Goal: Use online tool/utility: Utilize a website feature to perform a specific function

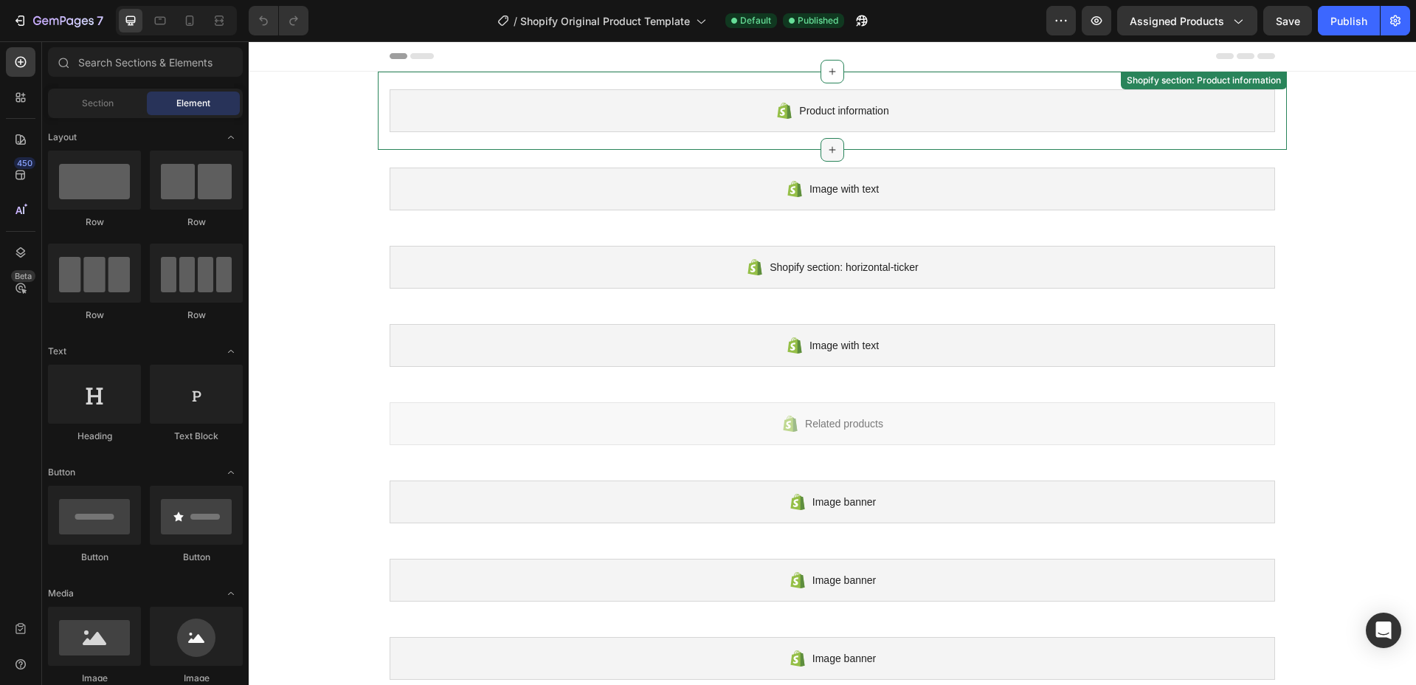
click at [827, 140] on div at bounding box center [832, 150] width 24 height 24
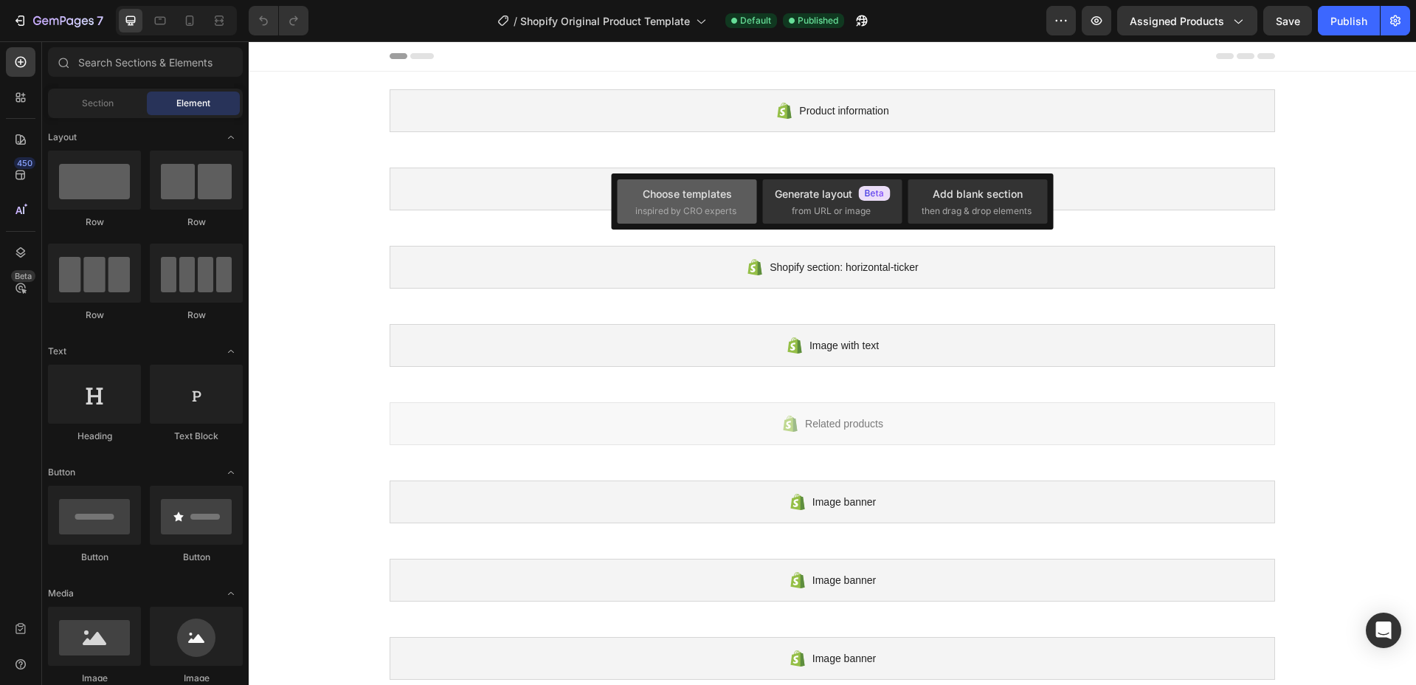
click at [693, 212] on span "inspired by CRO experts" at bounding box center [685, 210] width 101 height 13
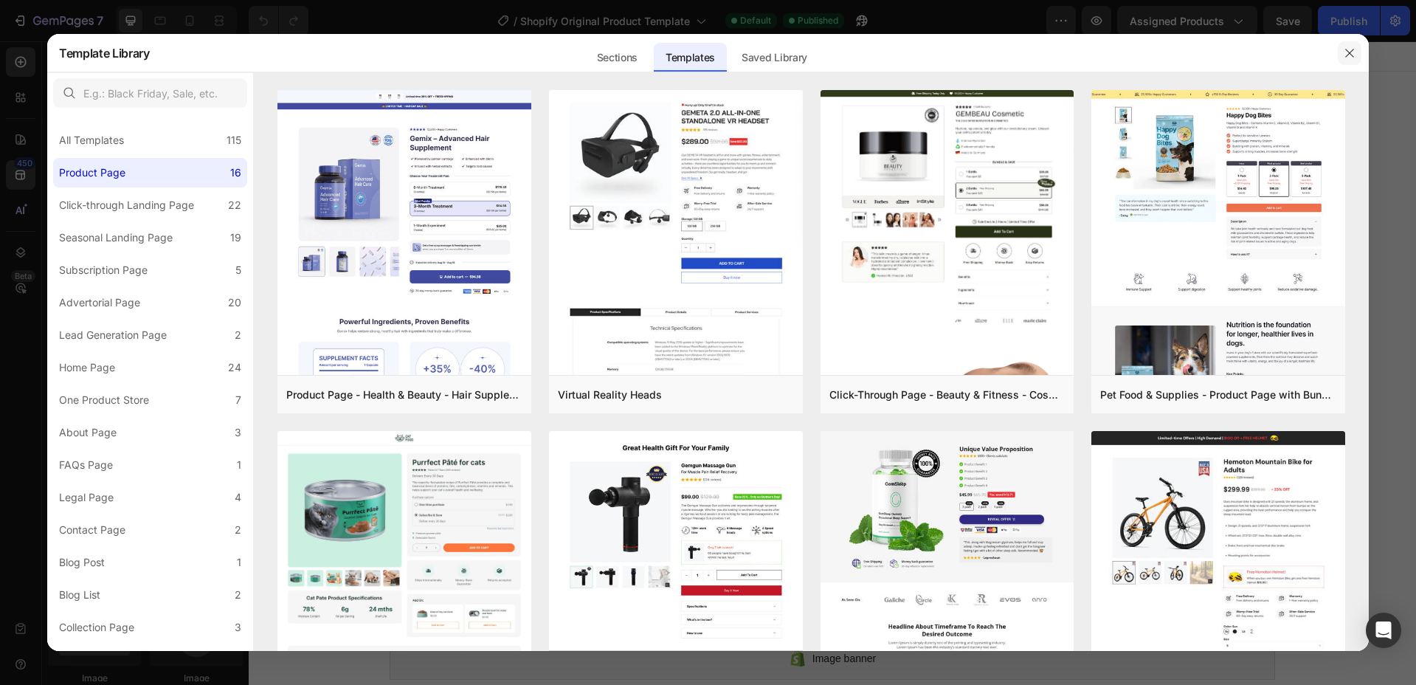
click at [1352, 53] on icon "button" at bounding box center [1349, 53] width 12 height 12
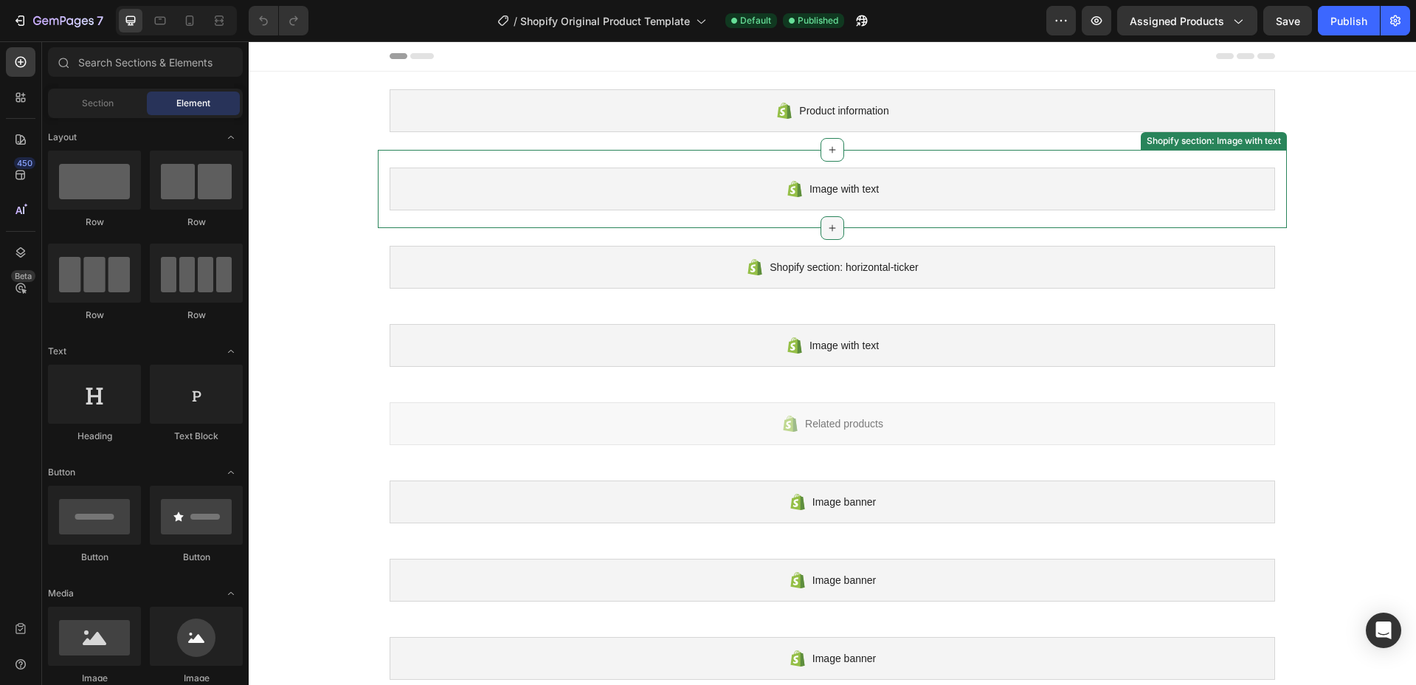
click at [826, 223] on icon at bounding box center [832, 228] width 12 height 12
click at [832, 153] on icon at bounding box center [832, 150] width 12 height 12
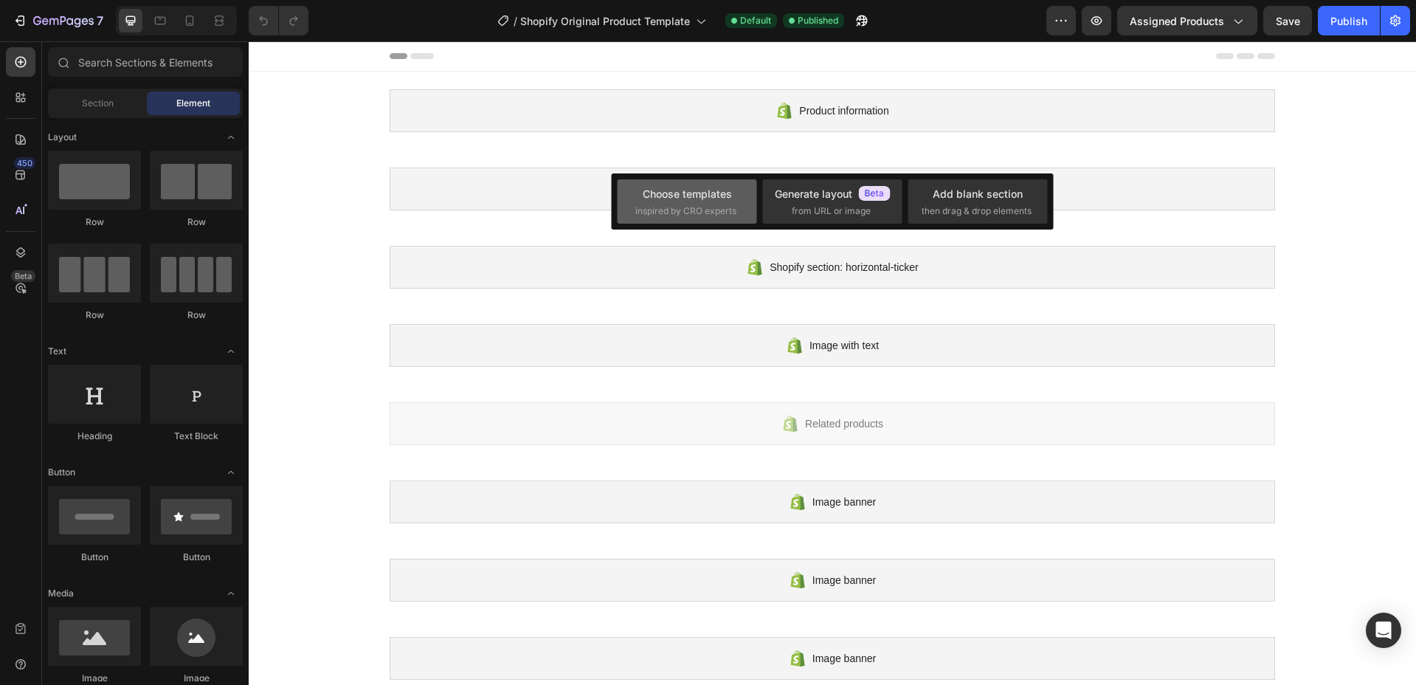
click at [702, 192] on div "Choose templates" at bounding box center [687, 193] width 89 height 15
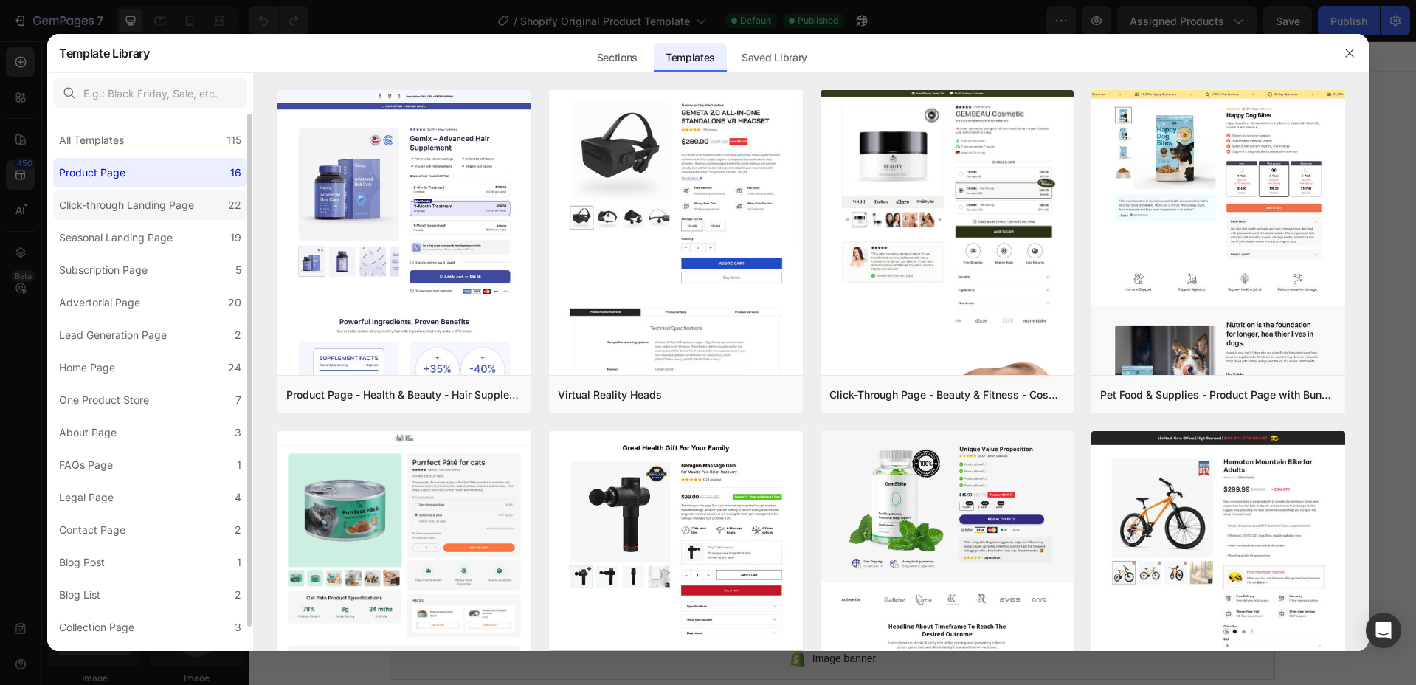
click at [153, 204] on div "Click-through Landing Page" at bounding box center [126, 205] width 135 height 18
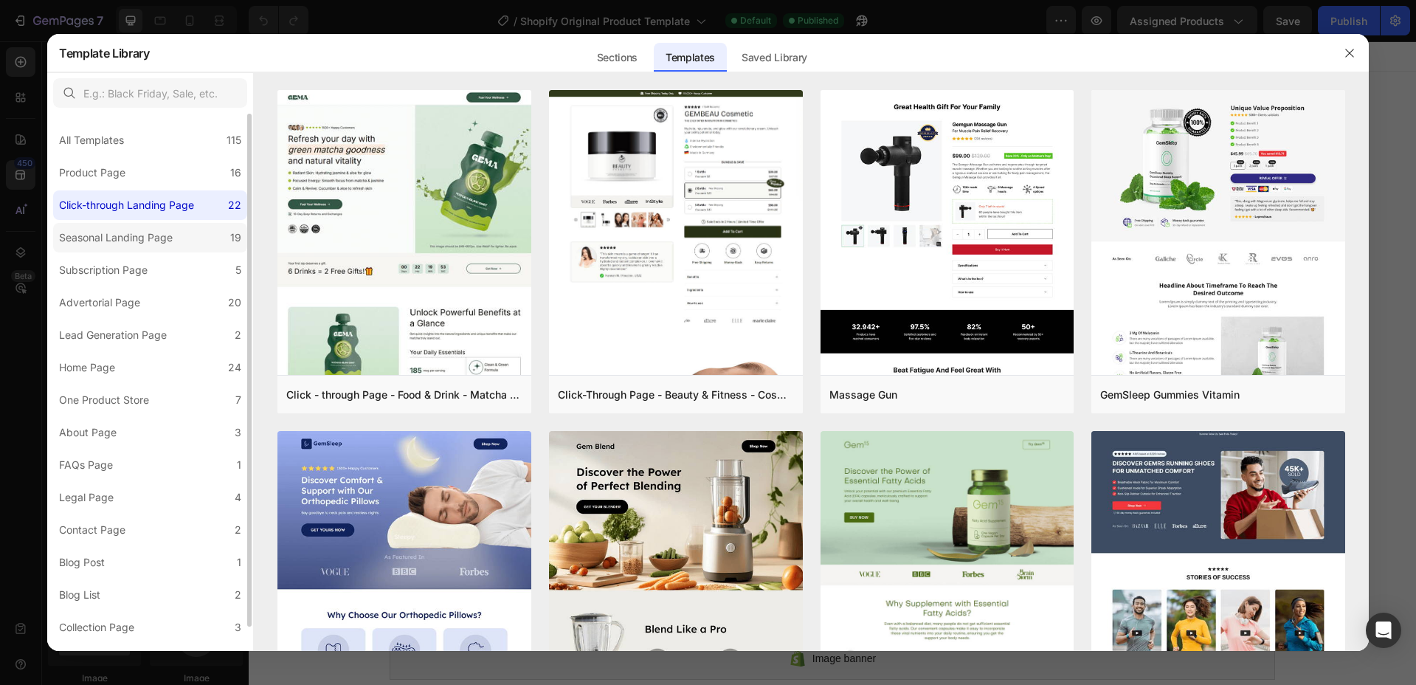
click at [179, 237] on label "Seasonal Landing Page 19" at bounding box center [150, 238] width 194 height 30
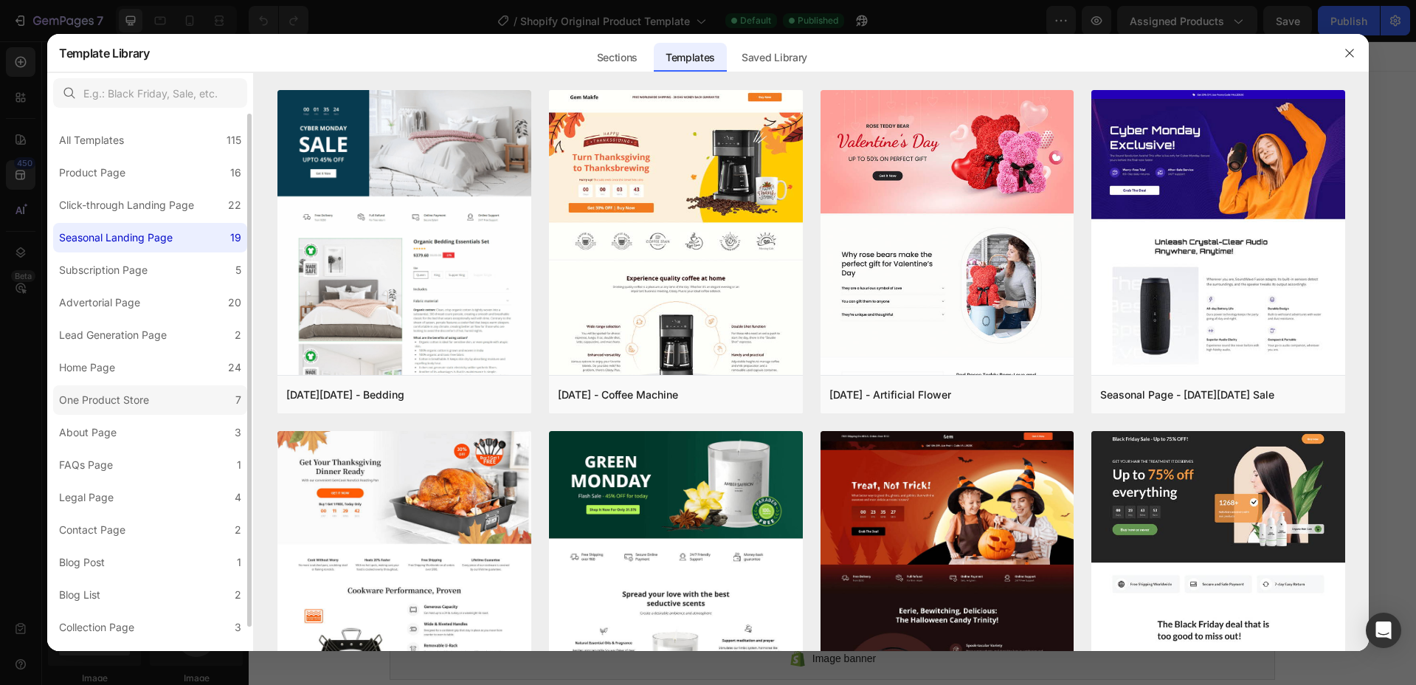
click at [206, 398] on label "One Product Store 7" at bounding box center [150, 400] width 194 height 30
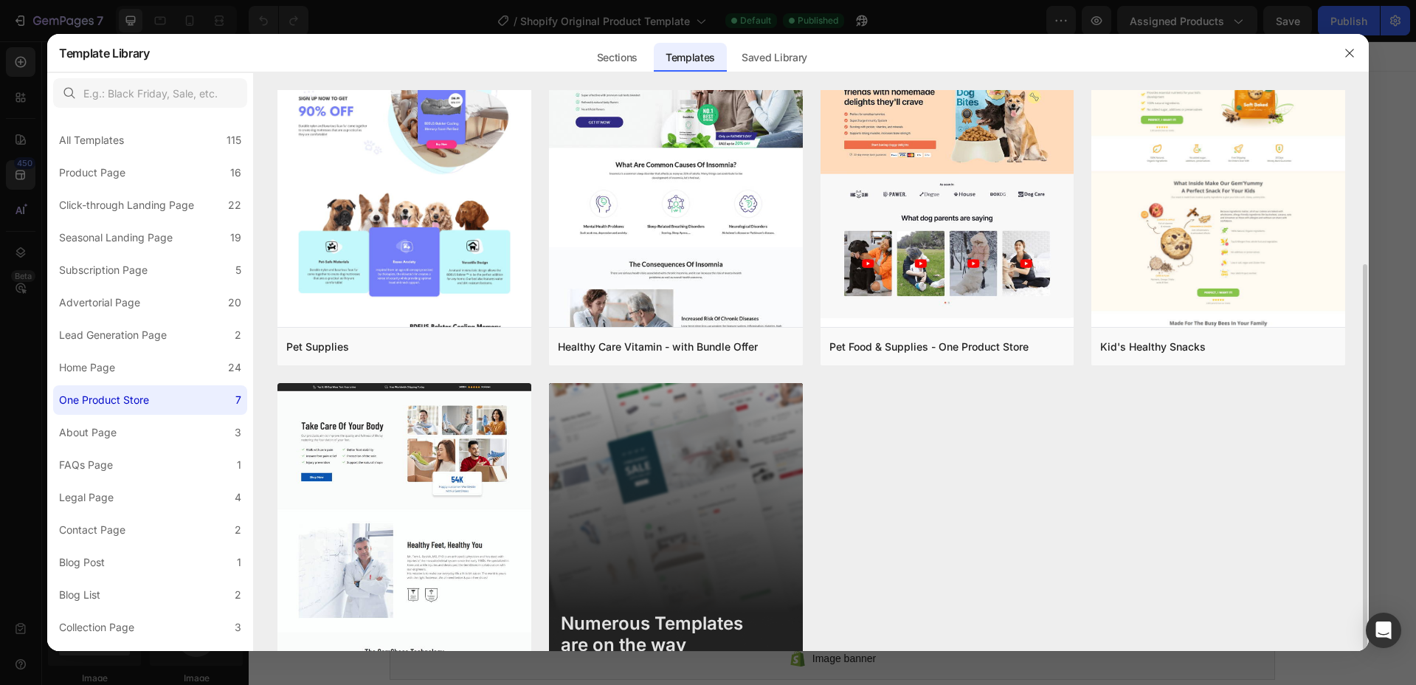
scroll to position [122, 0]
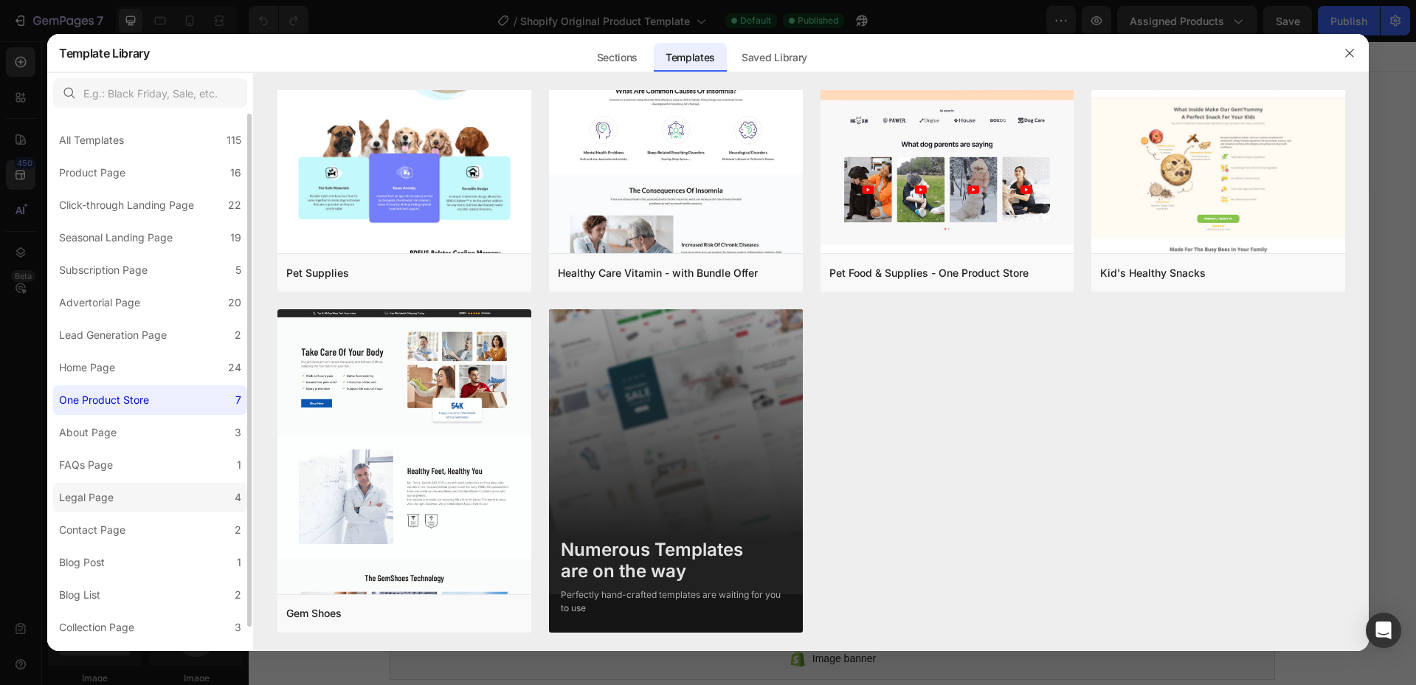
click at [170, 503] on label "Legal Page 4" at bounding box center [150, 498] width 194 height 30
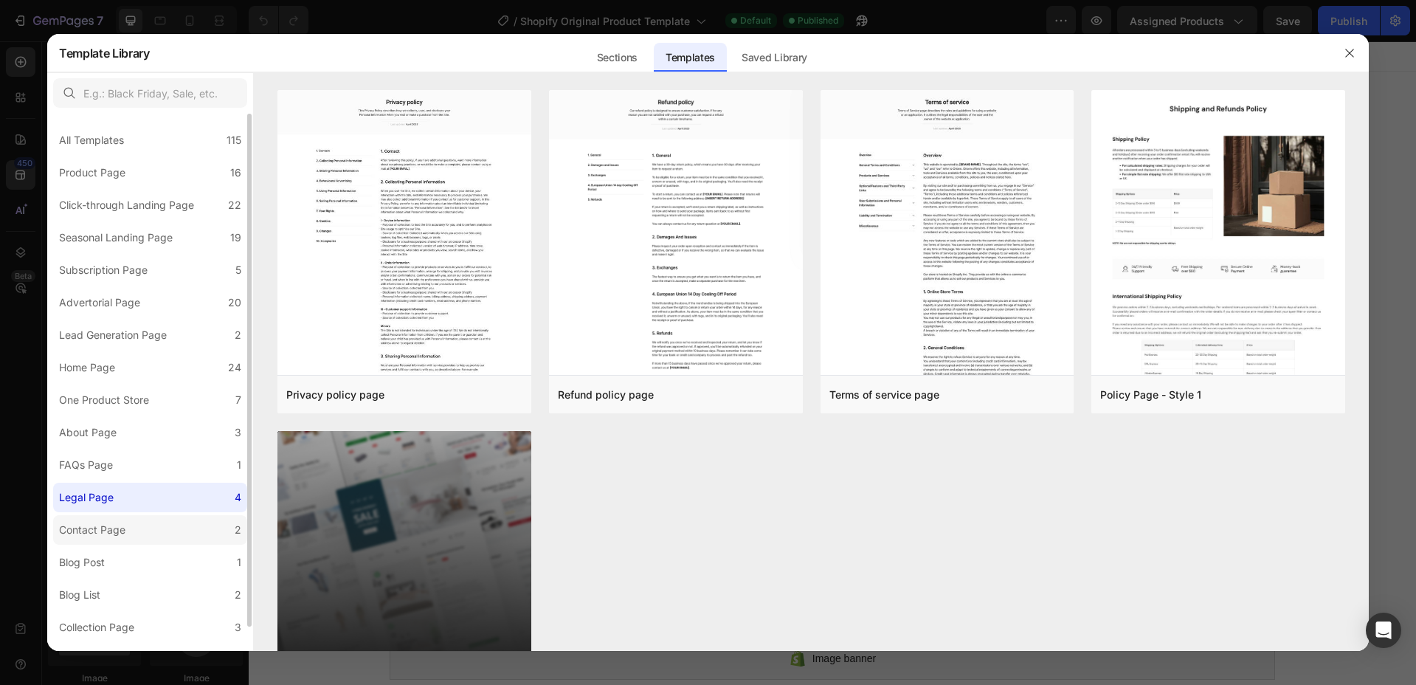
scroll to position [24, 0]
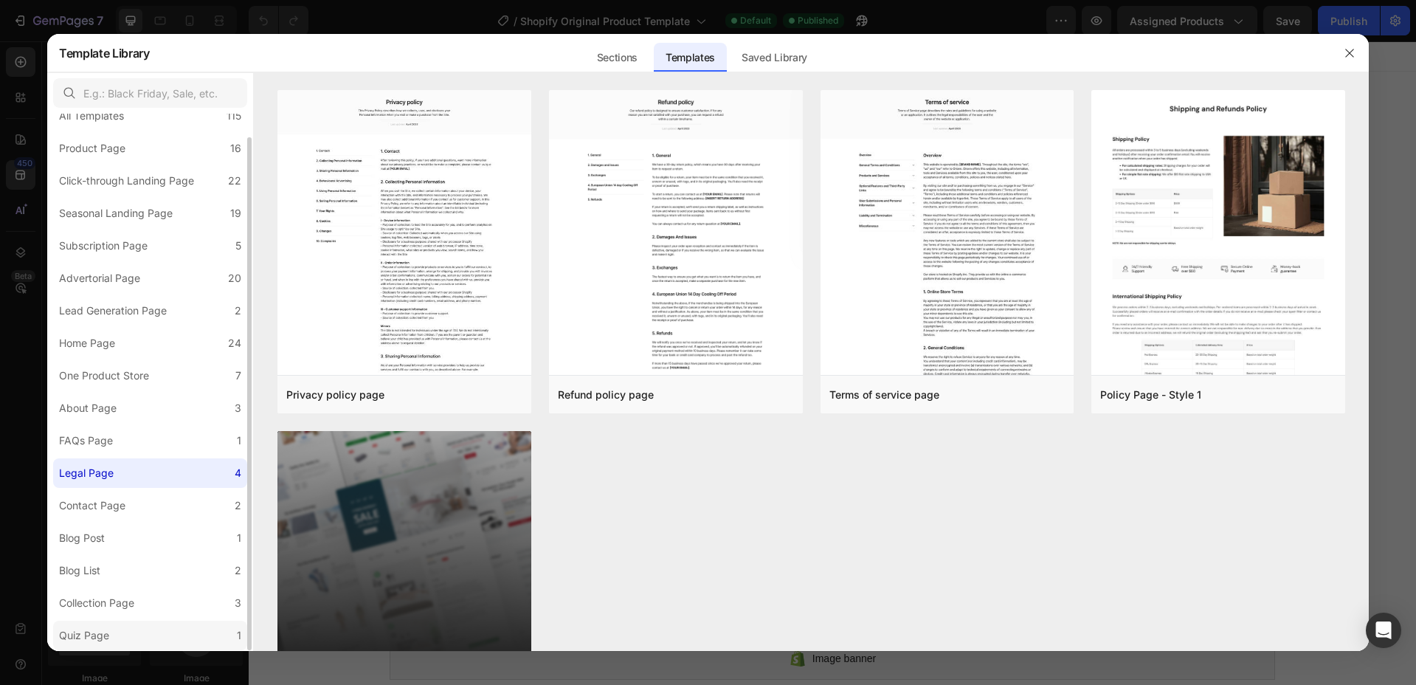
click at [145, 632] on label "Quiz Page 1" at bounding box center [150, 635] width 194 height 30
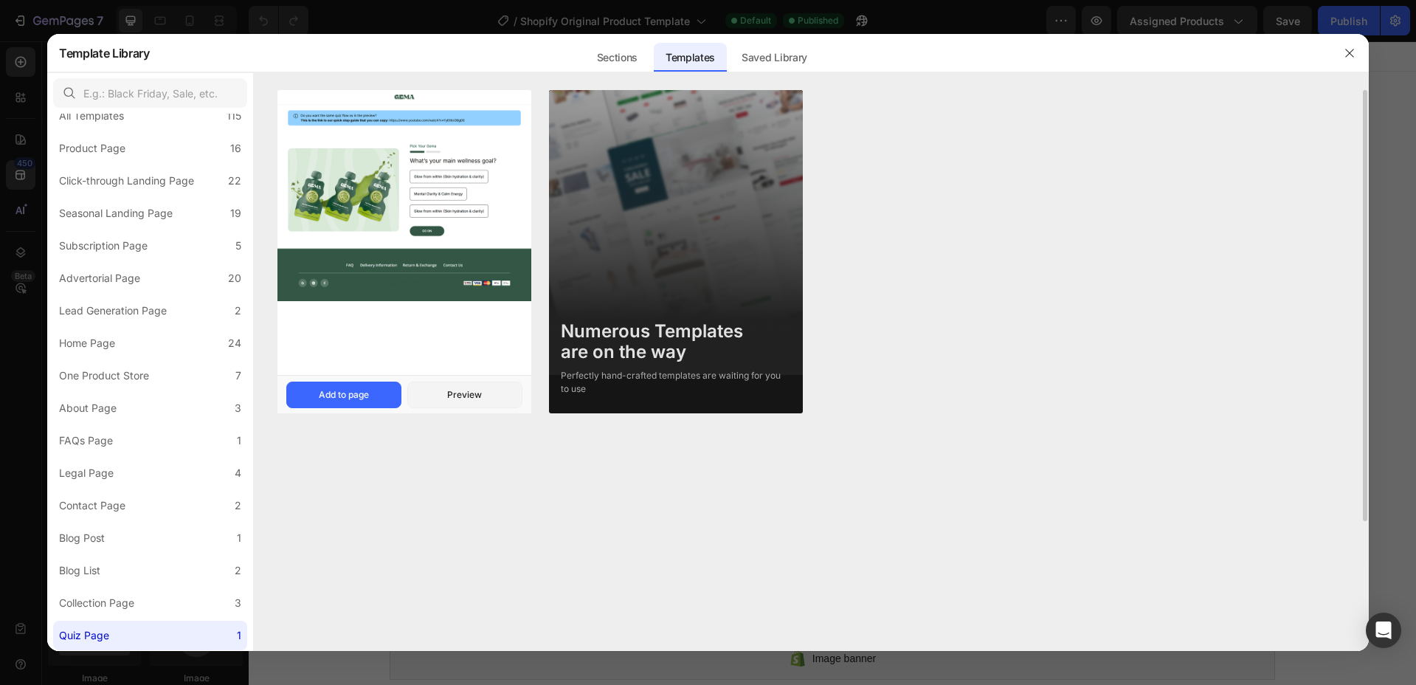
click at [452, 195] on img at bounding box center [404, 195] width 254 height 211
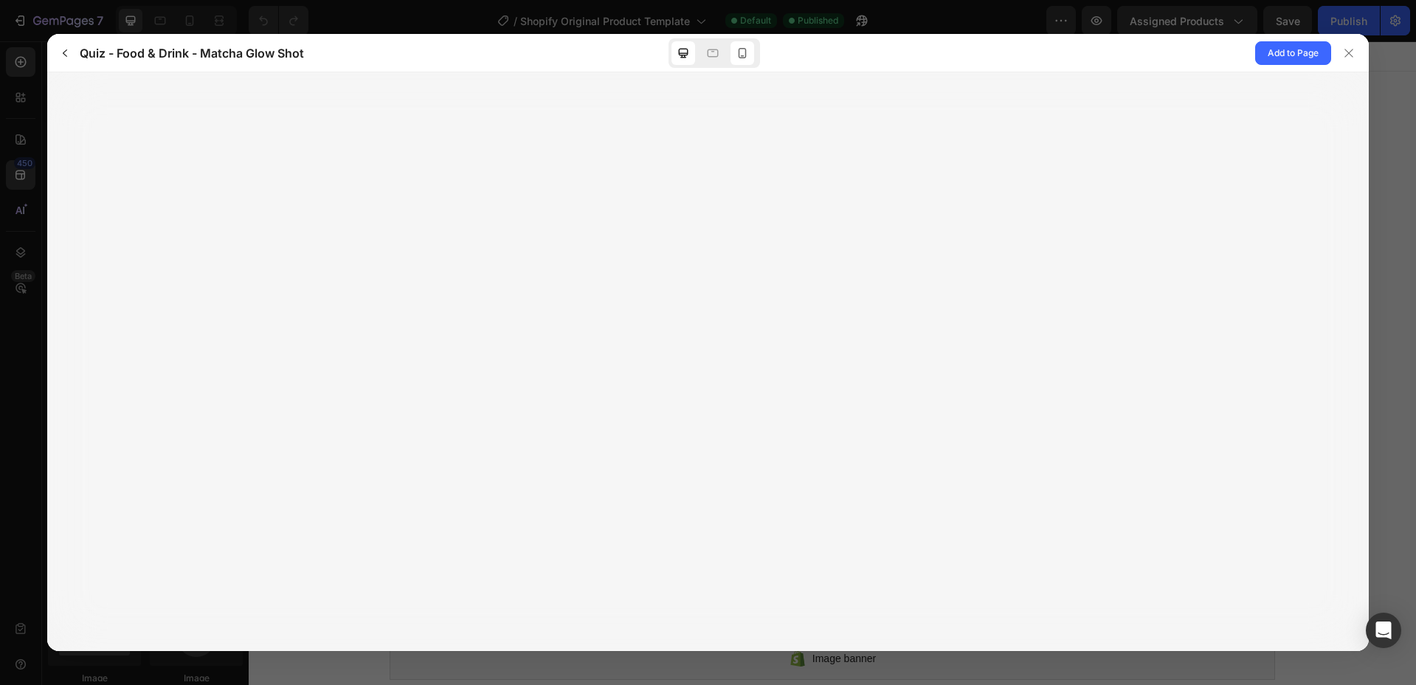
click at [739, 58] on icon at bounding box center [742, 53] width 8 height 10
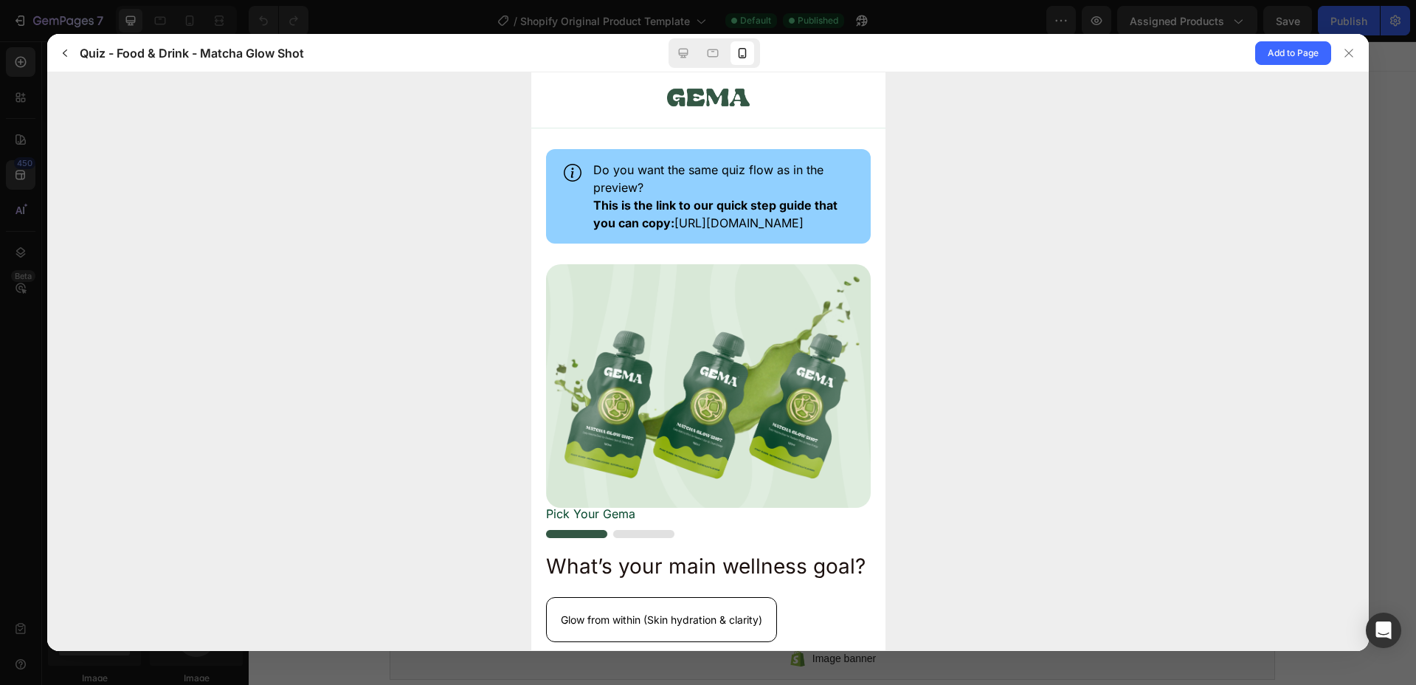
scroll to position [0, 0]
click at [1356, 54] on div at bounding box center [1349, 53] width 24 height 24
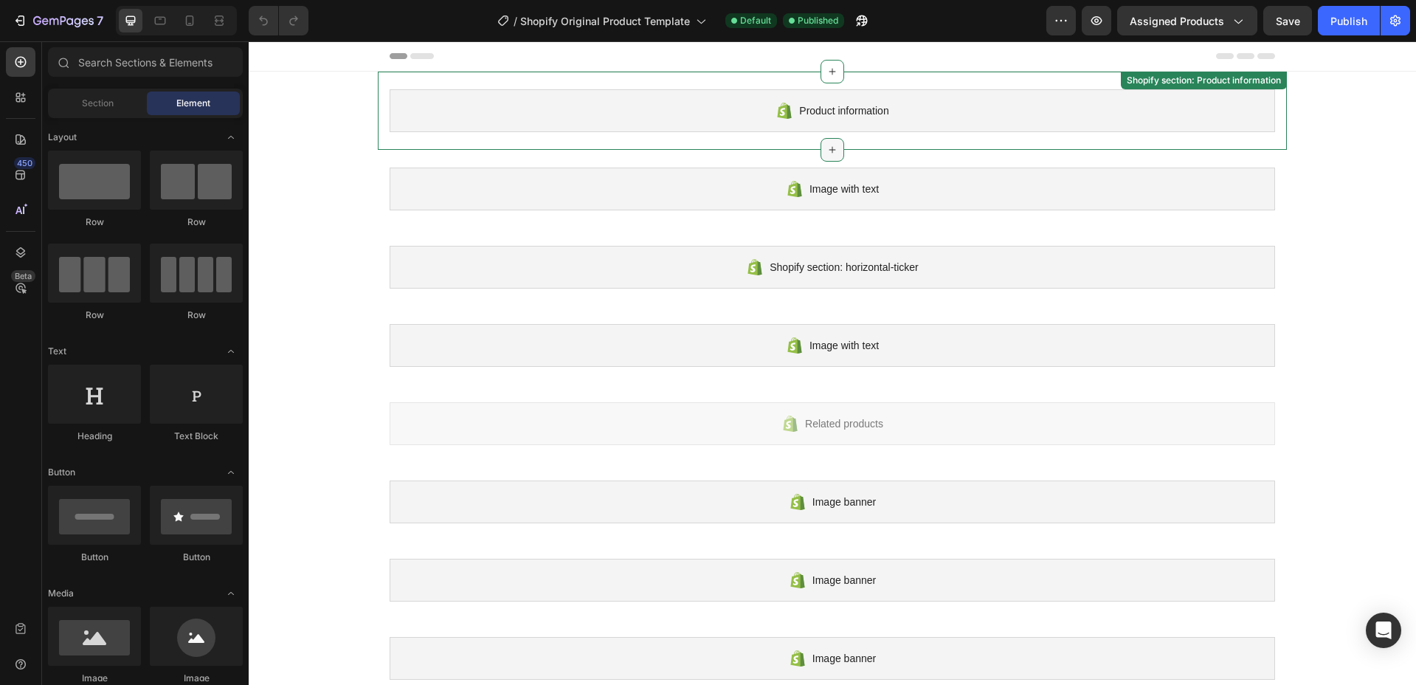
click at [829, 151] on icon at bounding box center [832, 150] width 7 height 7
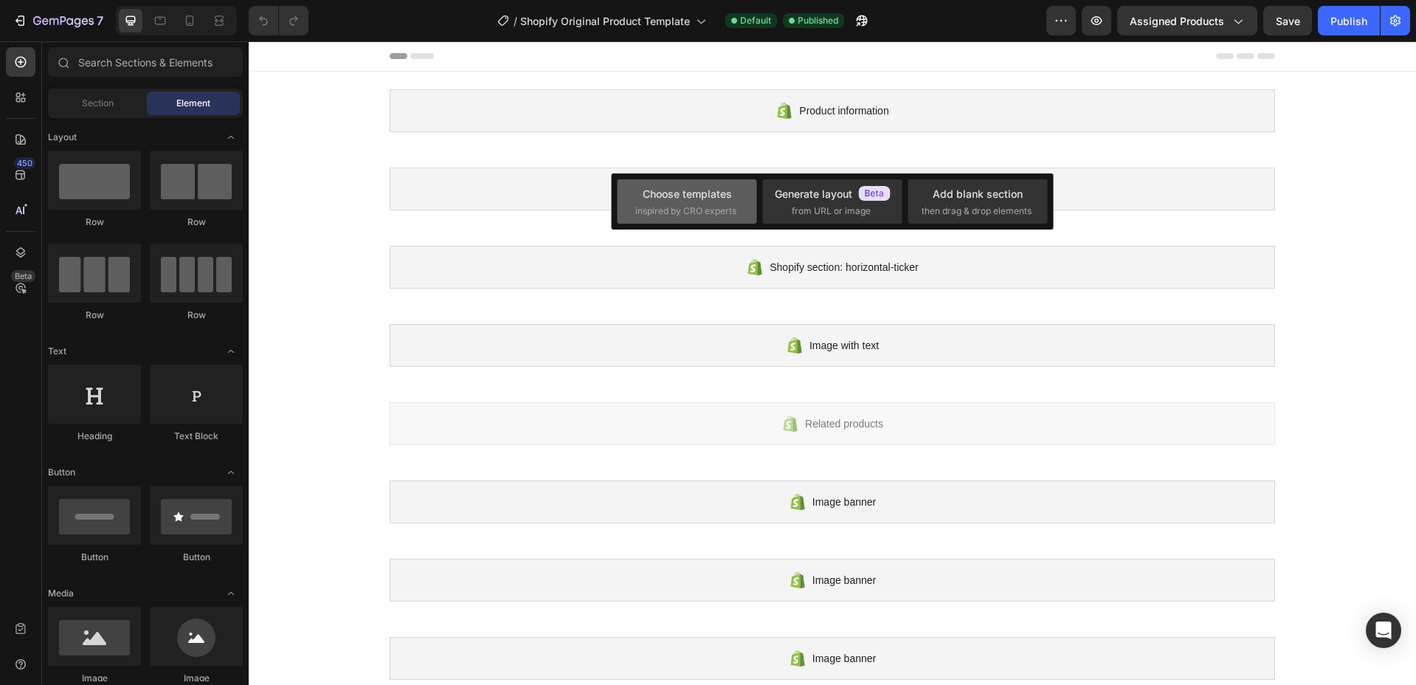
click at [697, 213] on span "inspired by CRO experts" at bounding box center [685, 210] width 101 height 13
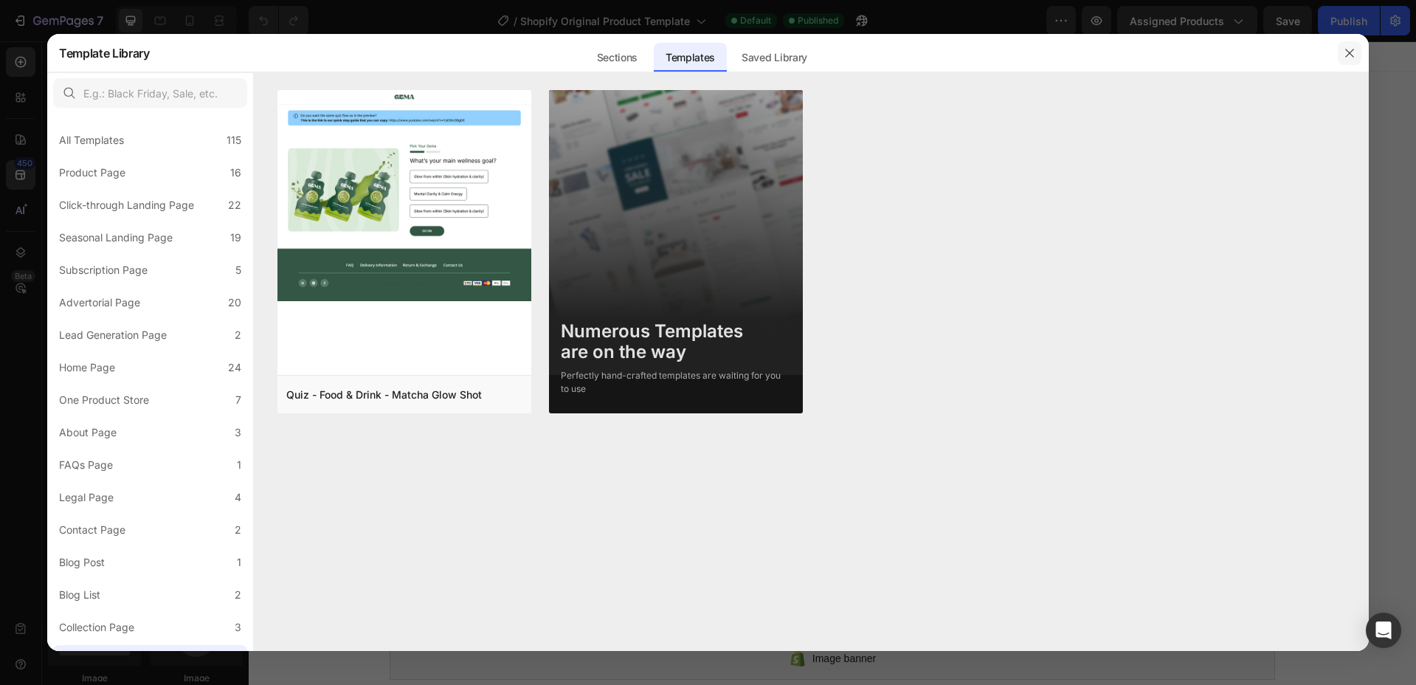
click at [1346, 54] on icon "button" at bounding box center [1349, 53] width 12 height 12
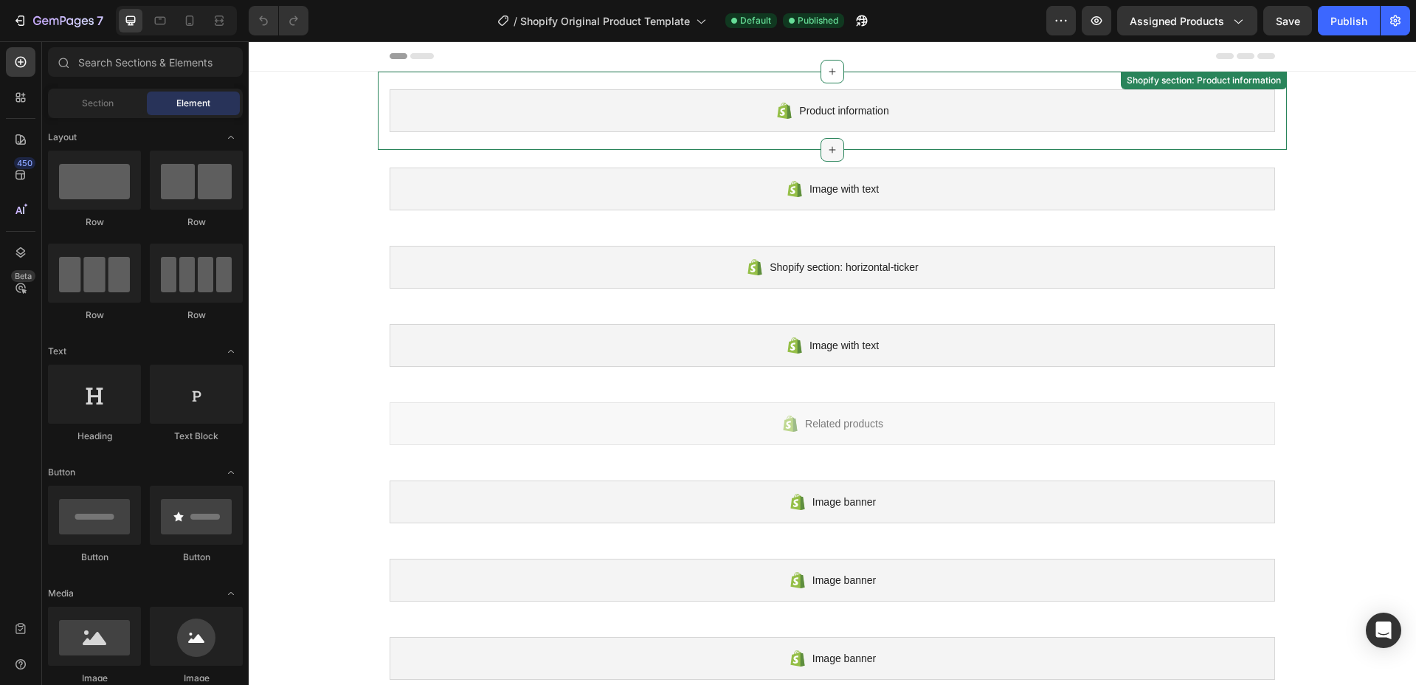
click at [829, 144] on icon at bounding box center [832, 150] width 12 height 12
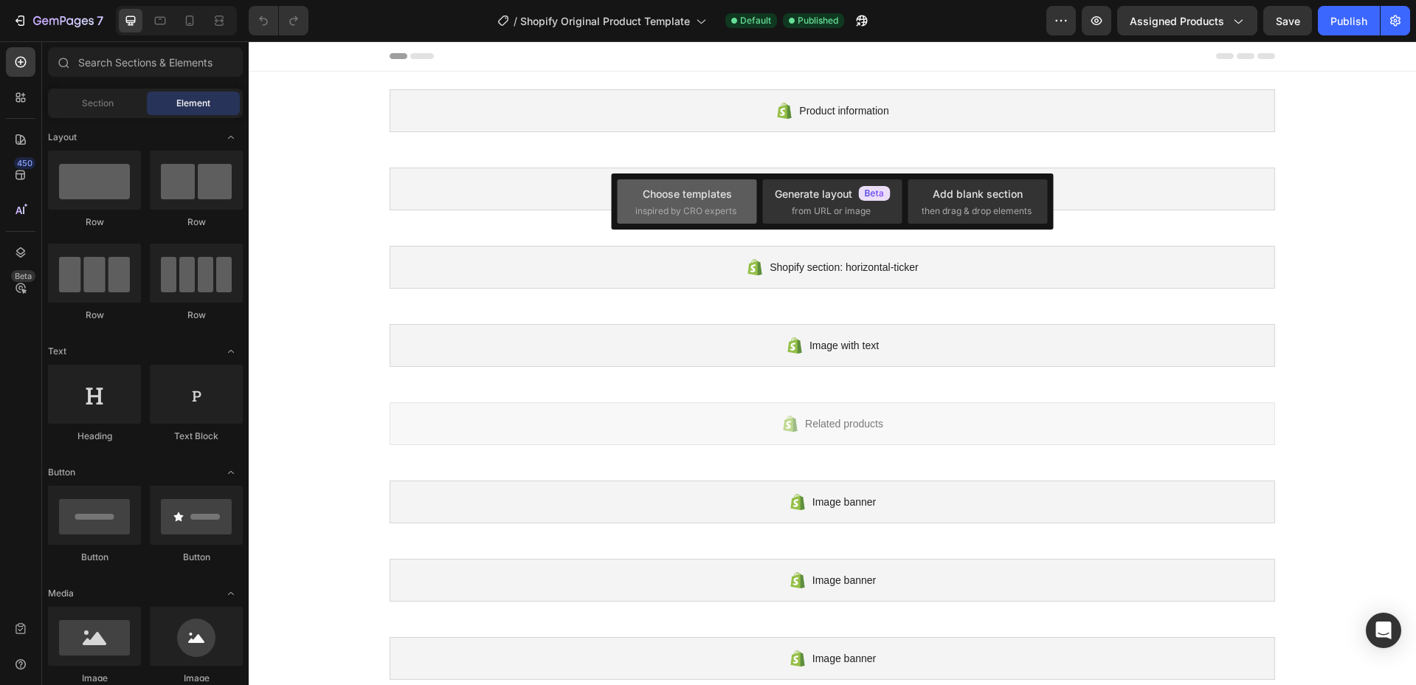
click at [741, 205] on div "Choose templates inspired by CRO experts" at bounding box center [687, 201] width 139 height 44
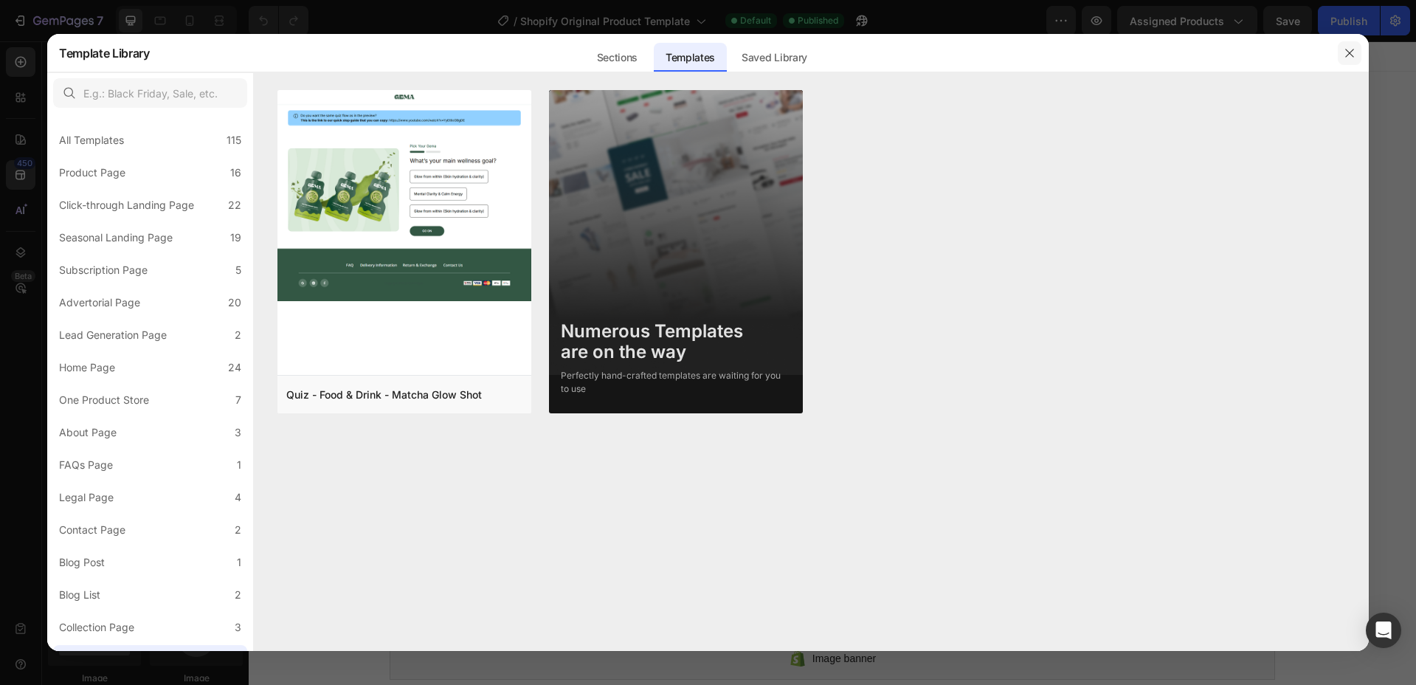
click at [1347, 53] on icon "button" at bounding box center [1349, 53] width 12 height 12
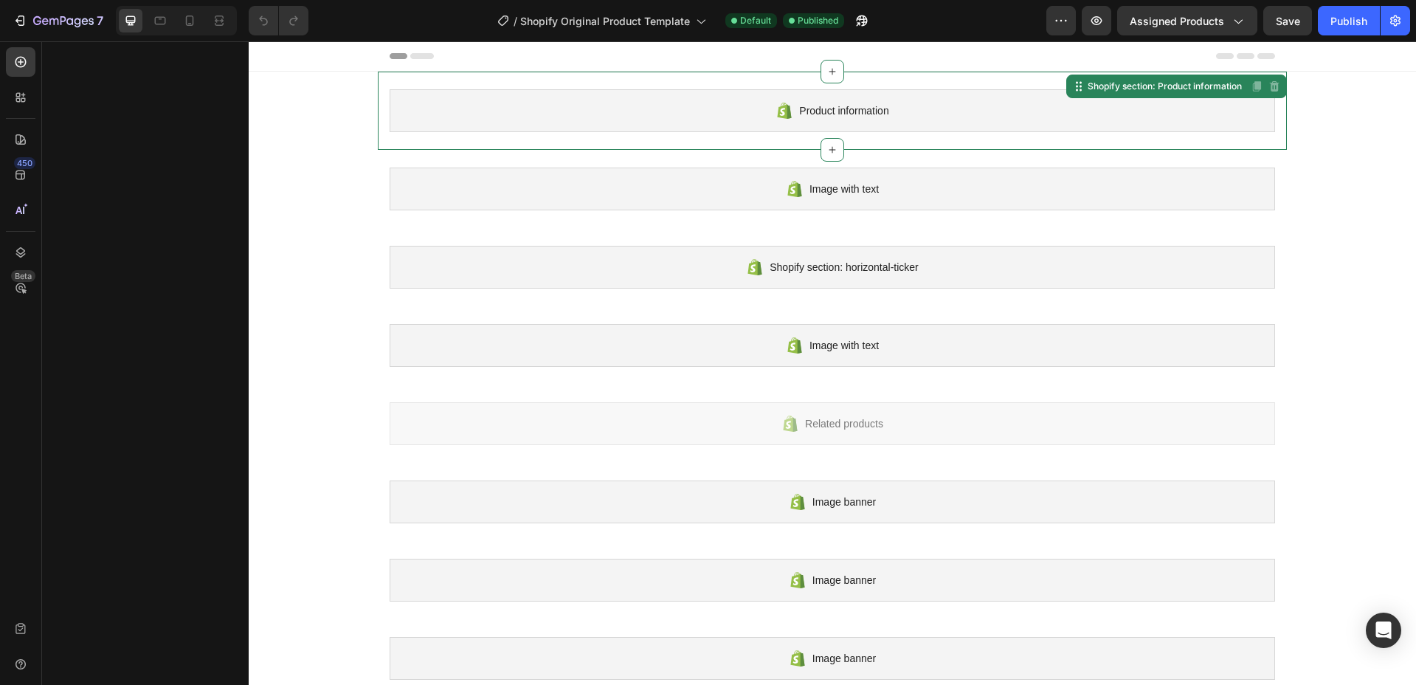
click at [814, 139] on div "Product information Shopify section: Product information Disabled. Please edit …" at bounding box center [832, 111] width 909 height 78
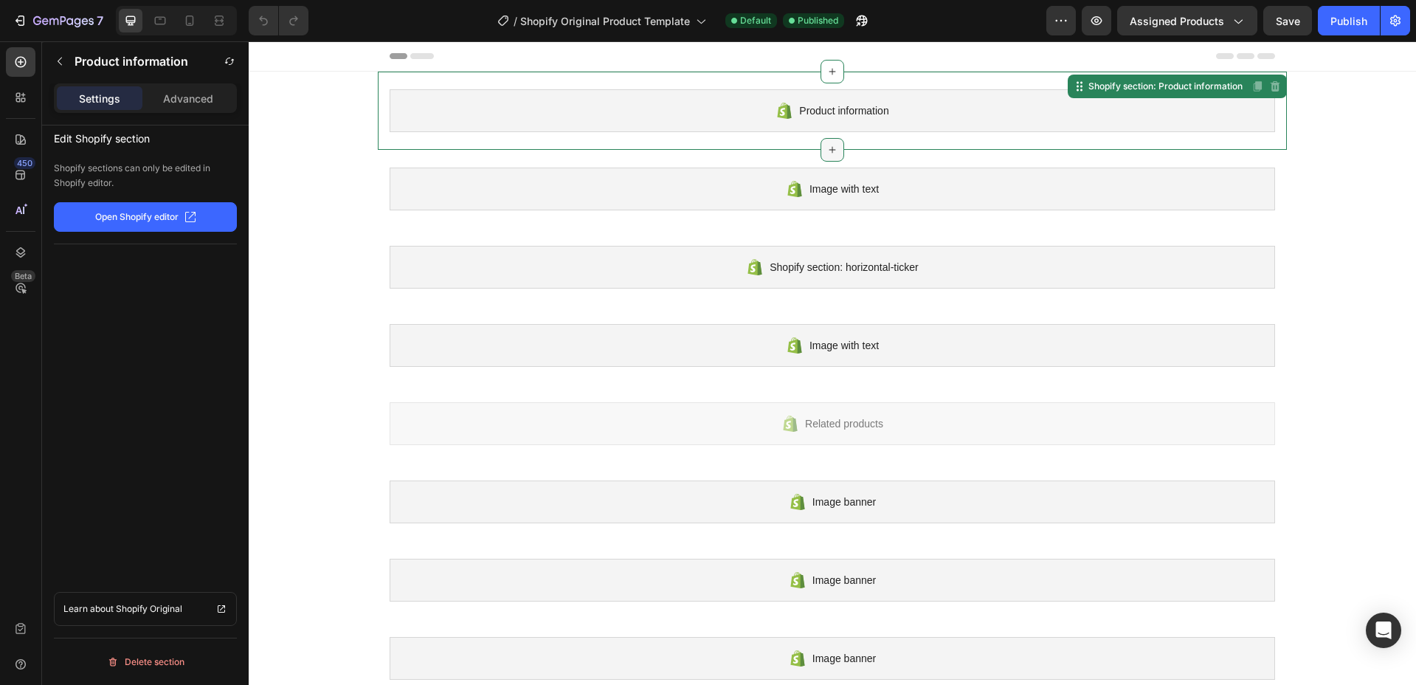
click at [826, 147] on icon at bounding box center [832, 150] width 12 height 12
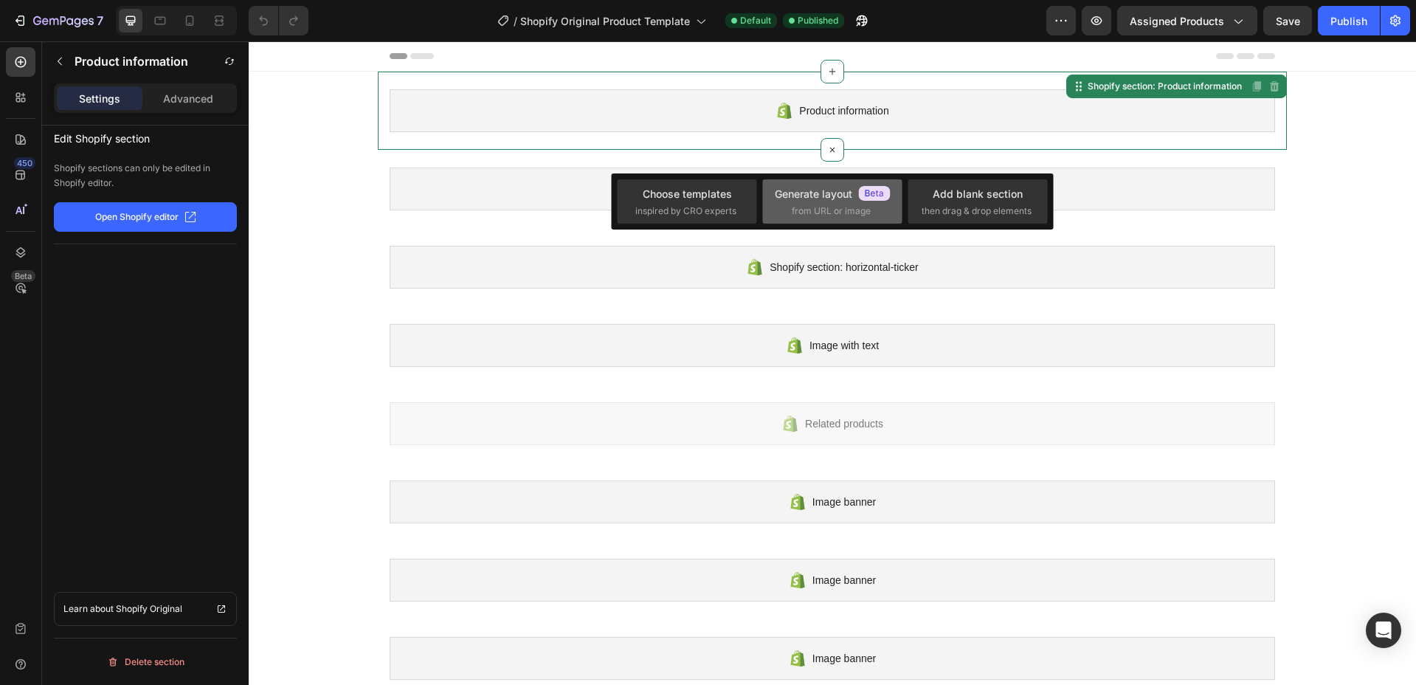
click at [822, 190] on div "Generate layout" at bounding box center [832, 193] width 115 height 15
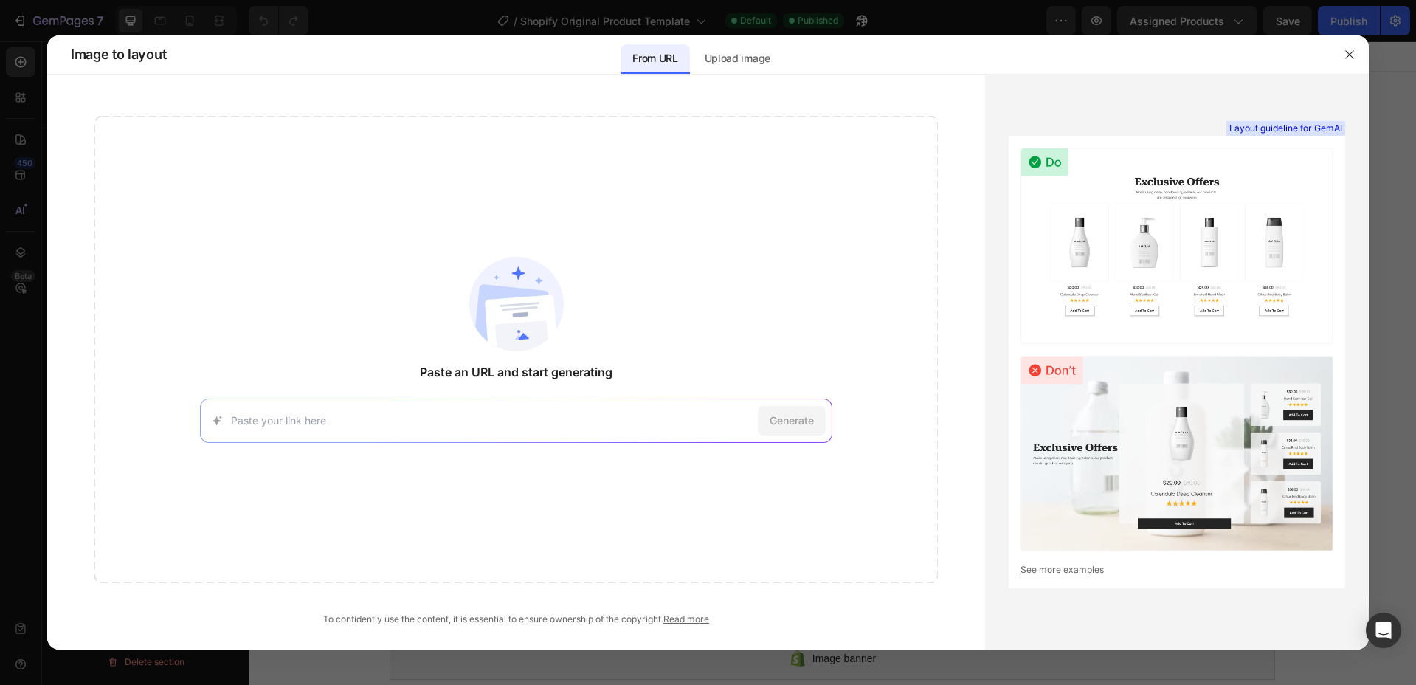
click at [602, 430] on div "Generate" at bounding box center [516, 420] width 632 height 44
click at [511, 429] on div "Generate" at bounding box center [516, 420] width 632 height 44
click at [549, 423] on input at bounding box center [491, 419] width 521 height 15
paste input "[URL][DOMAIN_NAME]"
type input "[URL][DOMAIN_NAME]"
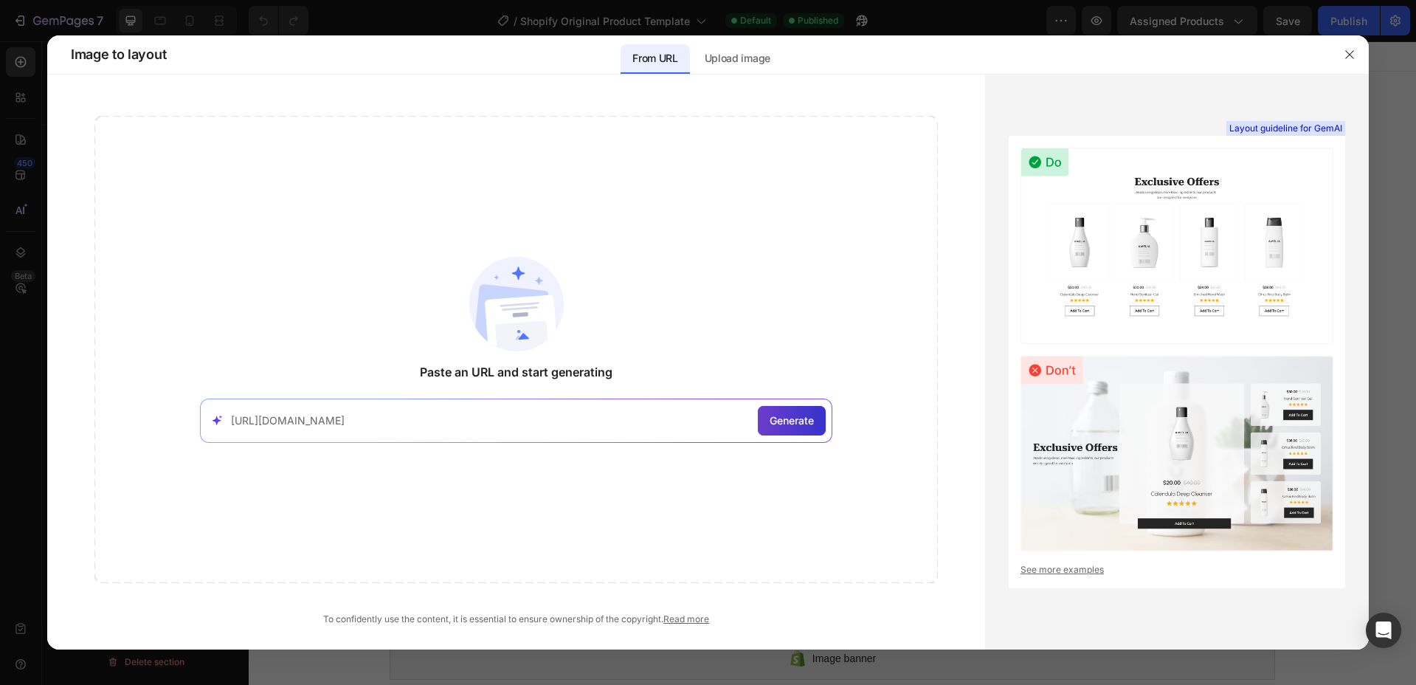
click at [790, 423] on span "Generate" at bounding box center [791, 419] width 44 height 15
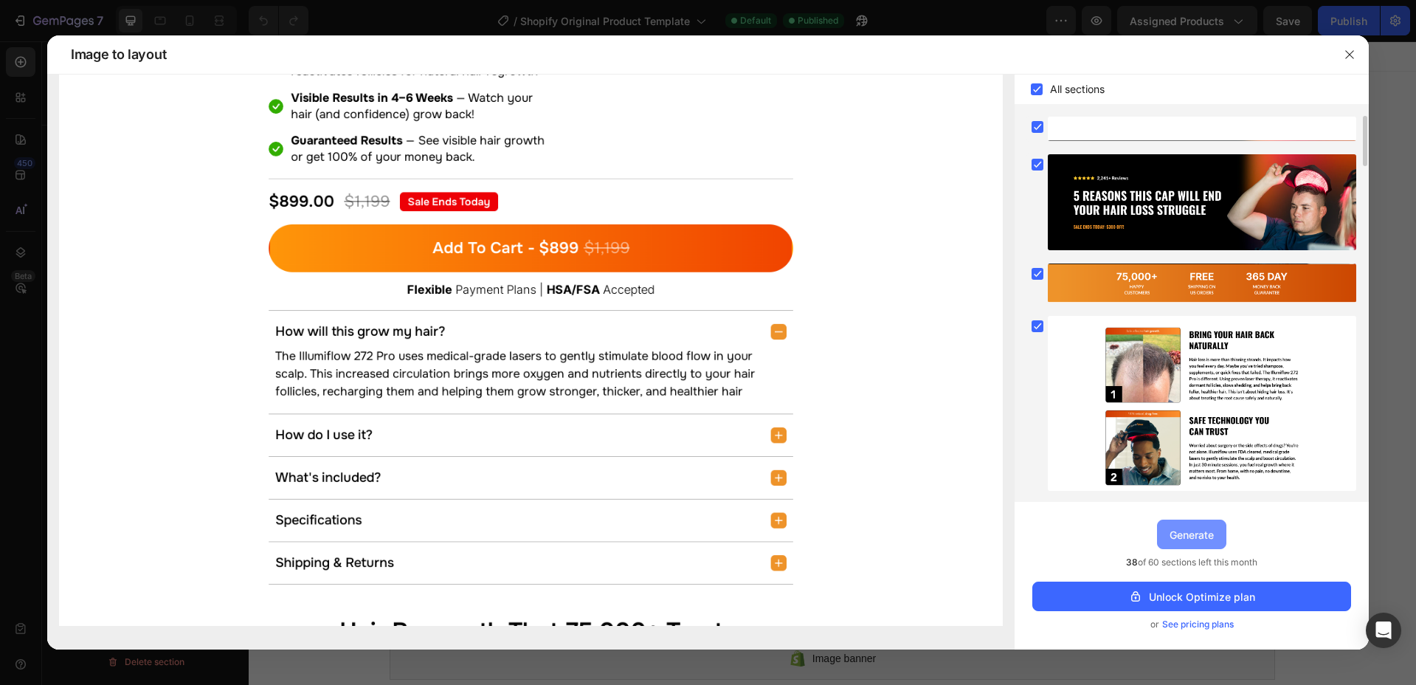
click at [1209, 535] on div "Generate" at bounding box center [1191, 534] width 44 height 15
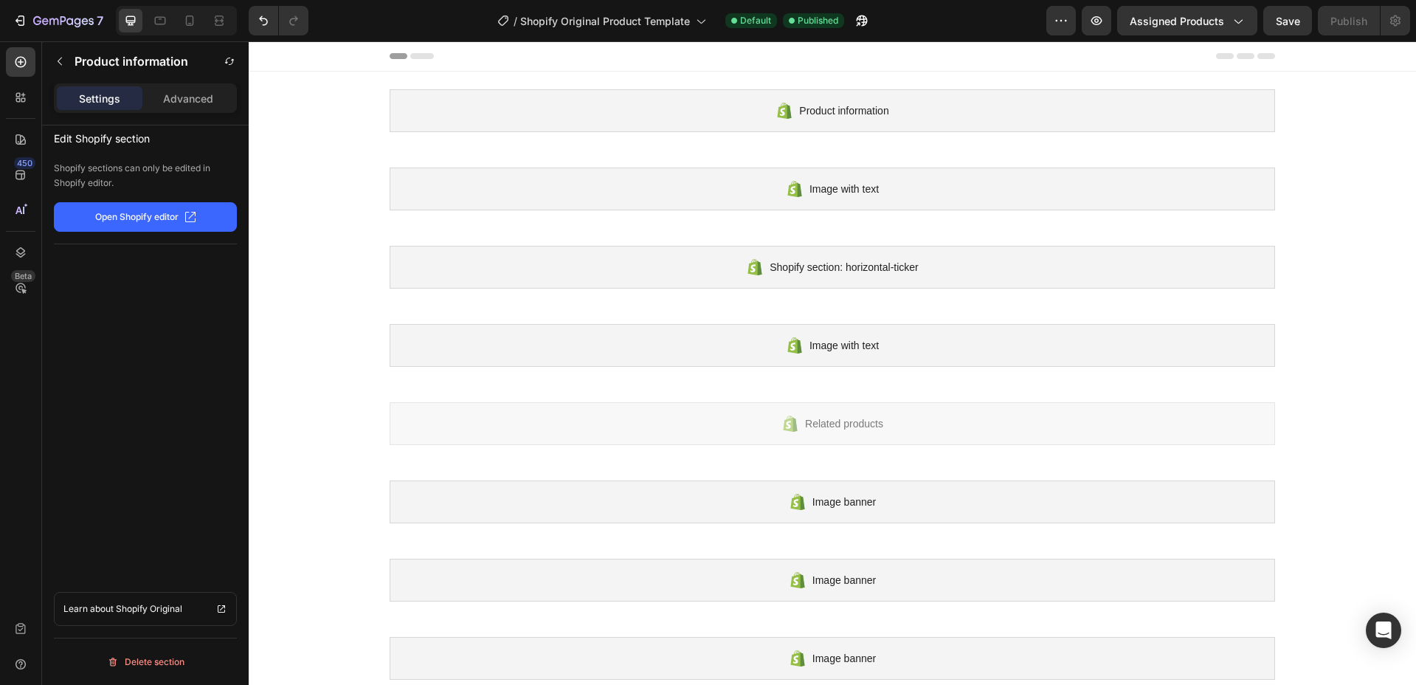
click at [126, 212] on p "Open Shopify editor" at bounding box center [136, 216] width 83 height 13
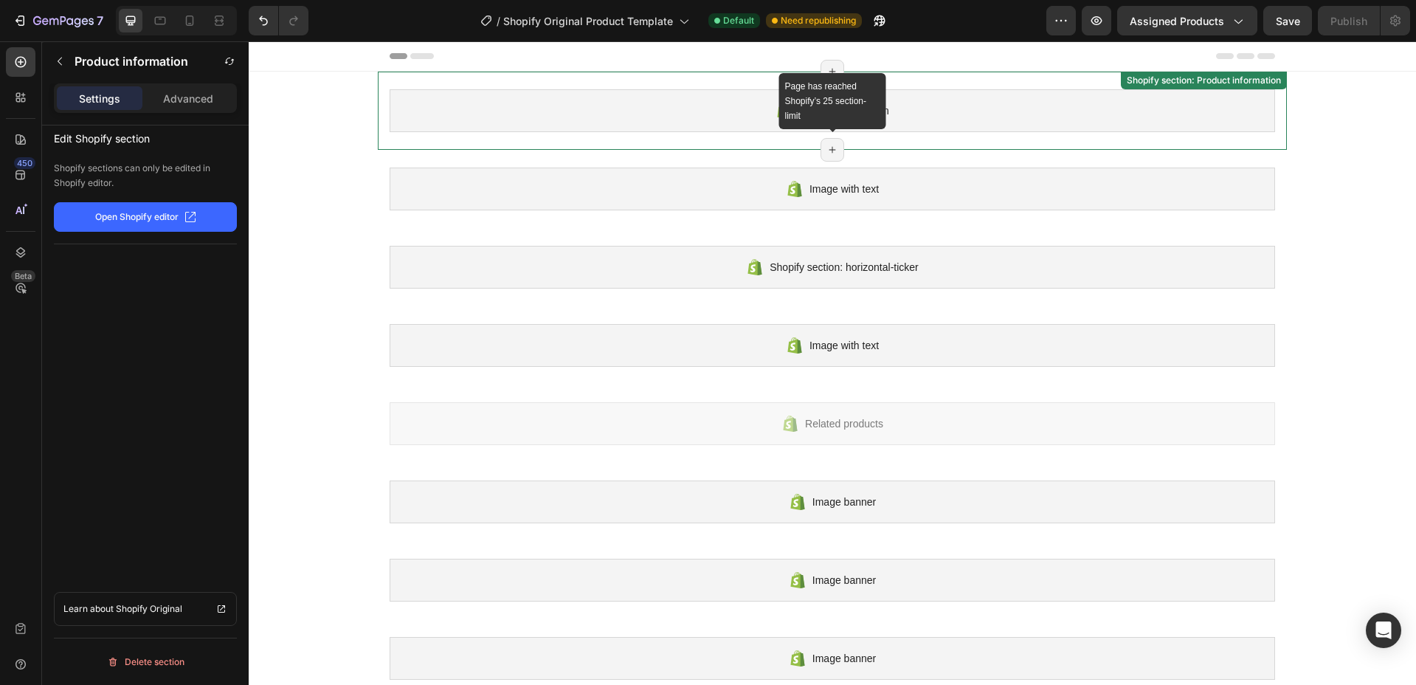
click at [826, 145] on icon at bounding box center [832, 150] width 12 height 12
click at [827, 145] on icon at bounding box center [832, 150] width 12 height 12
click at [1173, 82] on div "Shopify section: Product information" at bounding box center [1204, 80] width 160 height 13
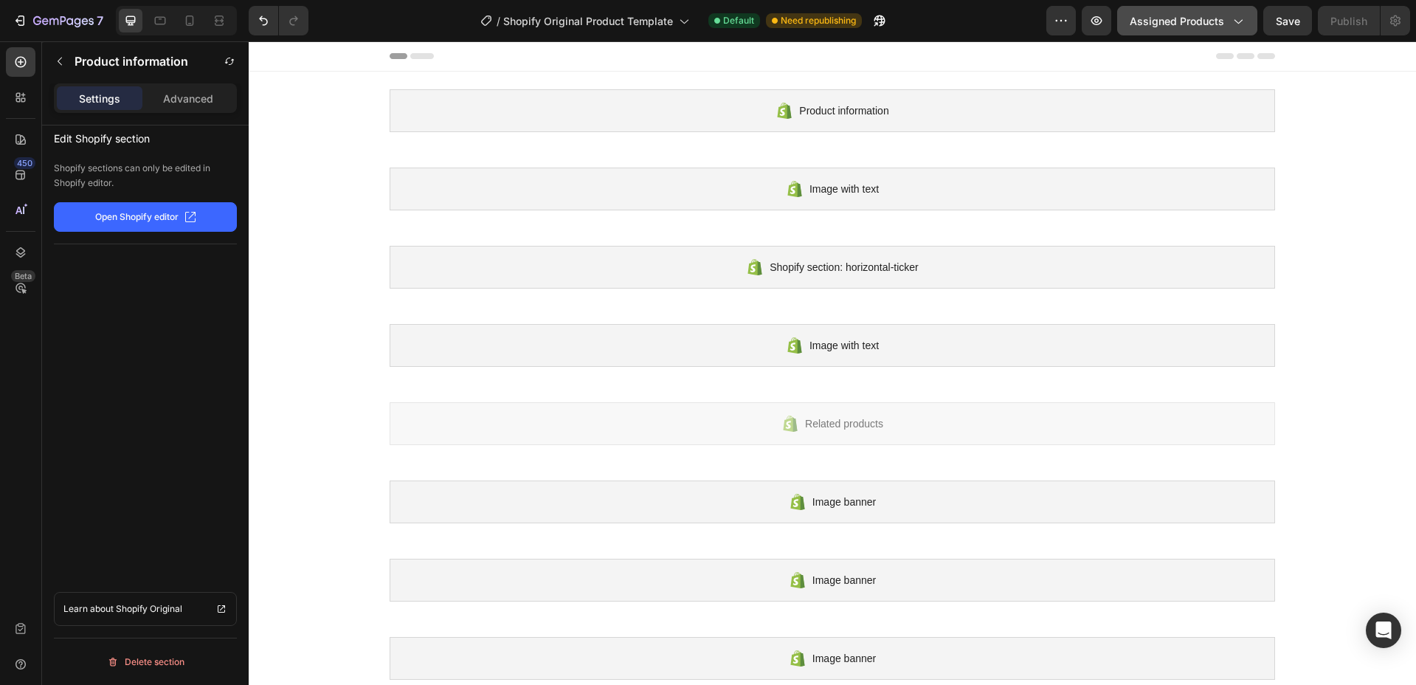
click at [1217, 21] on span "Assigned Products" at bounding box center [1177, 20] width 94 height 15
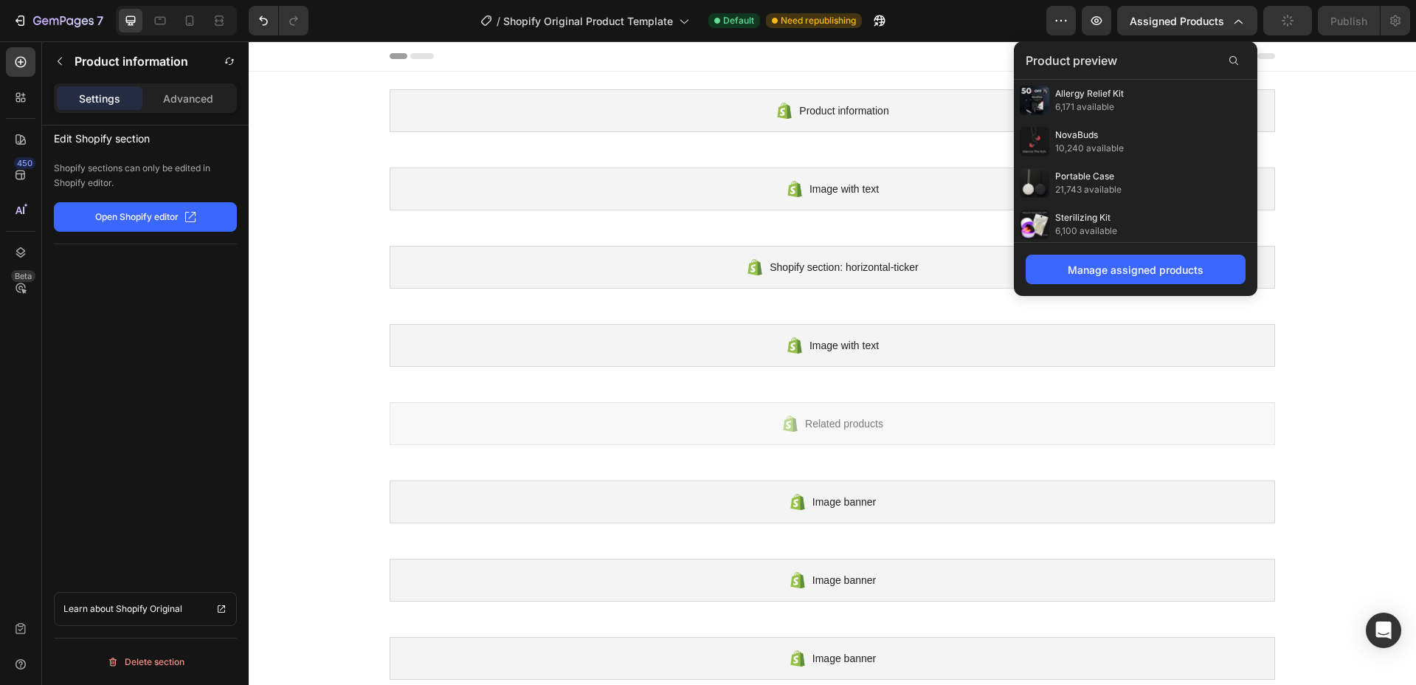
drag, startPoint x: 1217, startPoint y: 21, endPoint x: 850, endPoint y: 15, distance: 366.7
click at [1217, 21] on span "Assigned Products" at bounding box center [1177, 20] width 94 height 15
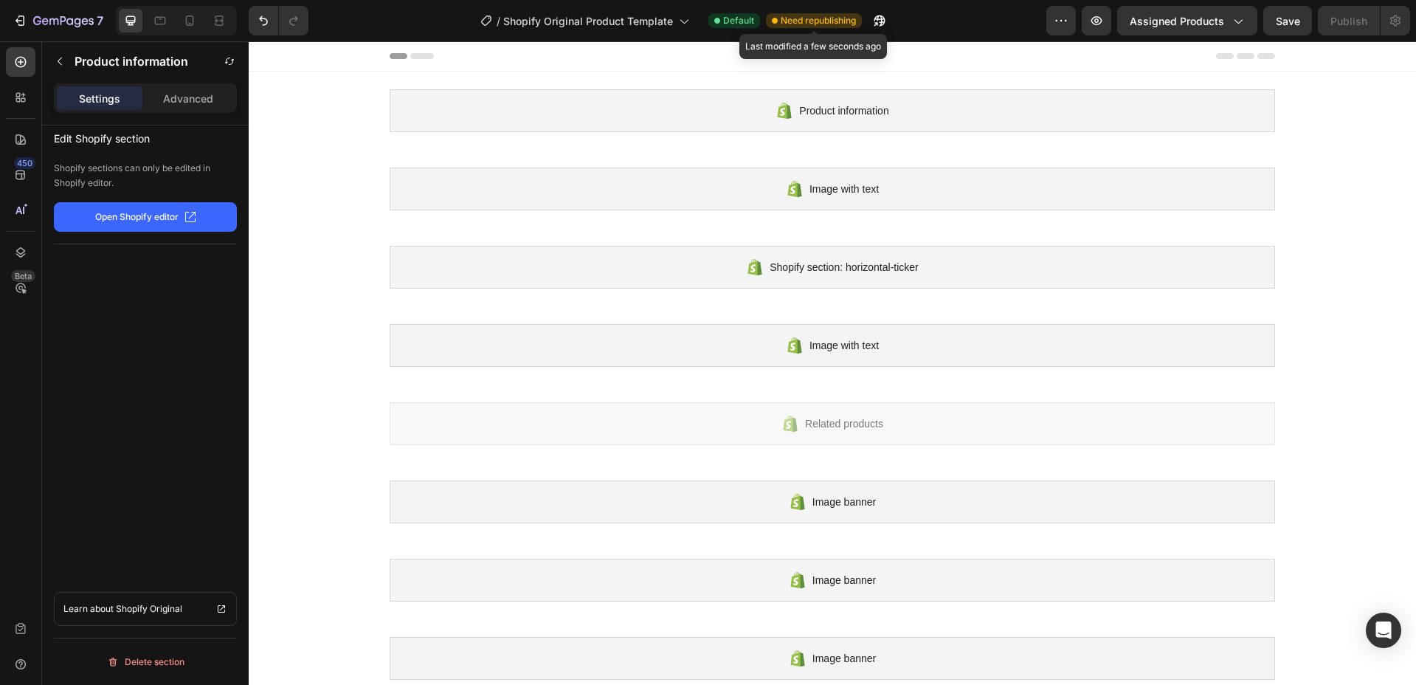
click at [809, 21] on span "Need republishing" at bounding box center [818, 20] width 75 height 13
click at [746, 18] on span "Default" at bounding box center [738, 20] width 31 height 13
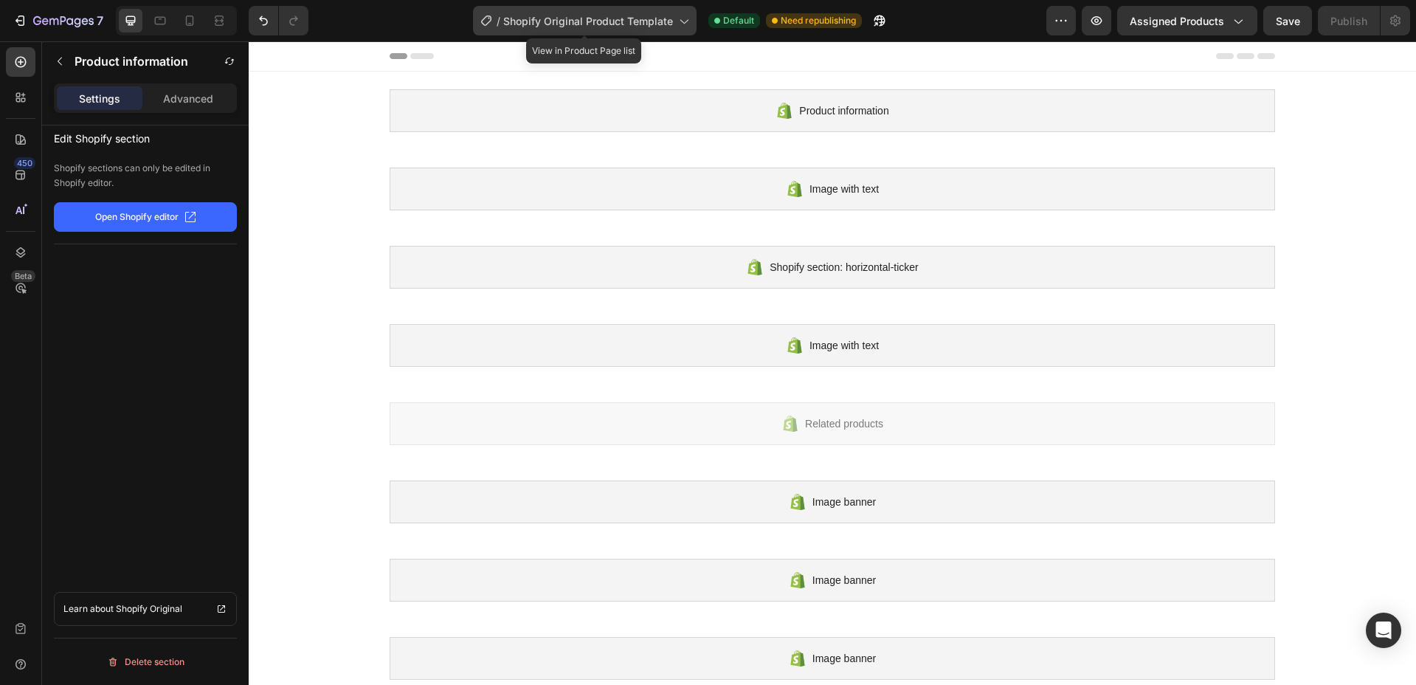
click at [666, 20] on span "Shopify Original Product Template" at bounding box center [588, 20] width 170 height 15
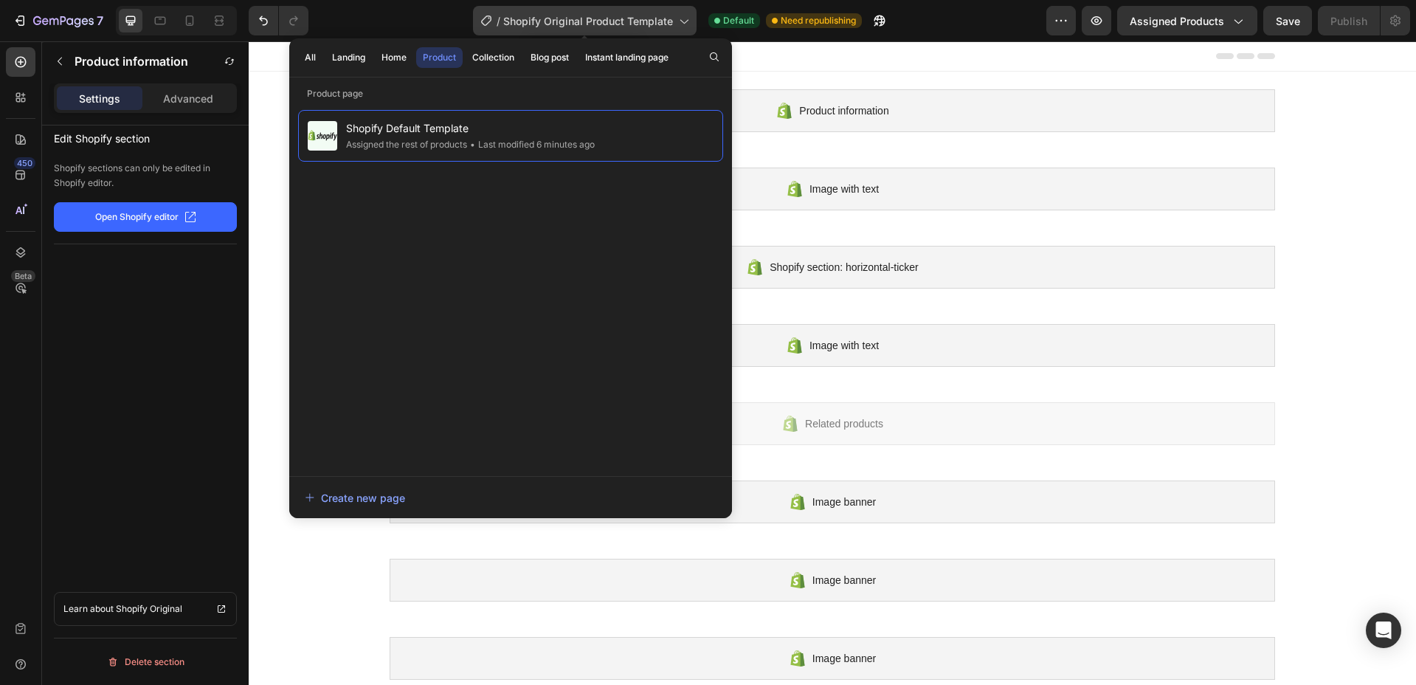
click at [631, 15] on span "Shopify Original Product Template" at bounding box center [588, 20] width 170 height 15
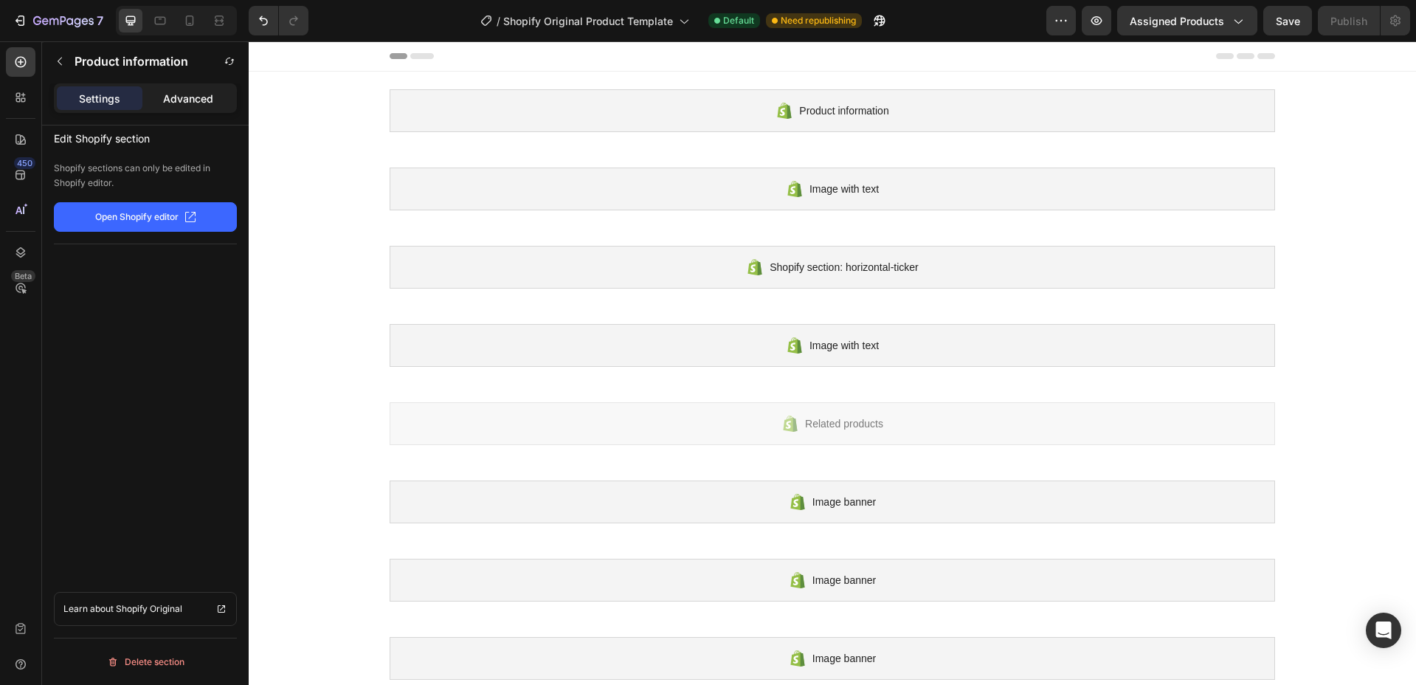
click at [184, 103] on p "Advanced" at bounding box center [188, 98] width 50 height 15
click at [117, 94] on p "Settings" at bounding box center [99, 98] width 41 height 15
click at [22, 105] on div at bounding box center [21, 98] width 30 height 30
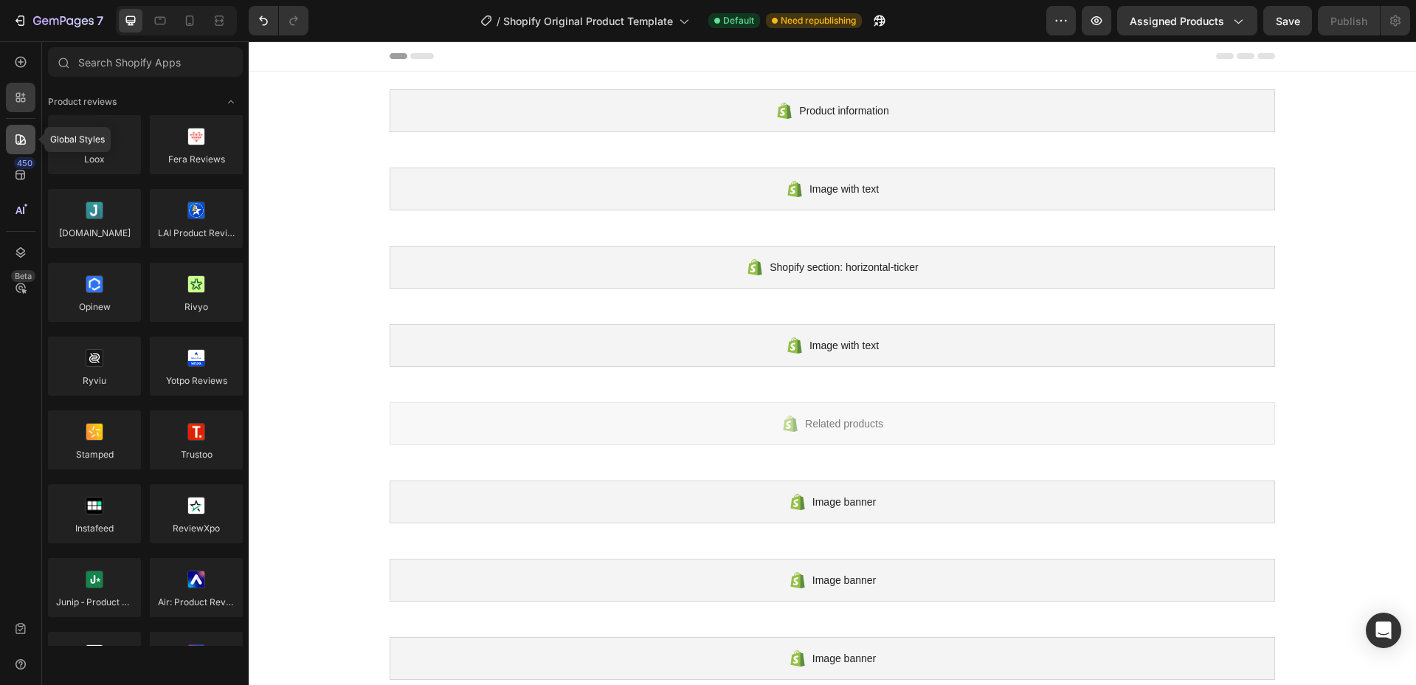
click at [20, 139] on icon at bounding box center [20, 139] width 10 height 10
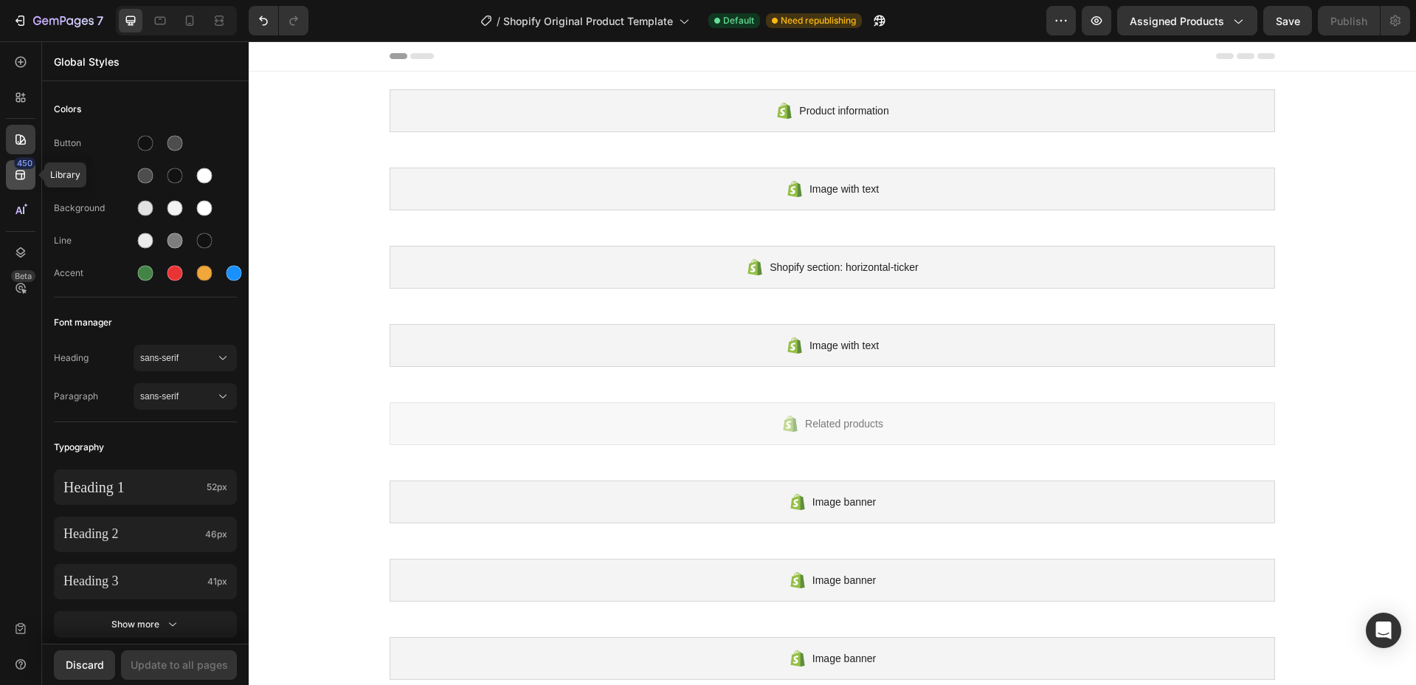
click at [27, 173] on icon at bounding box center [20, 174] width 15 height 15
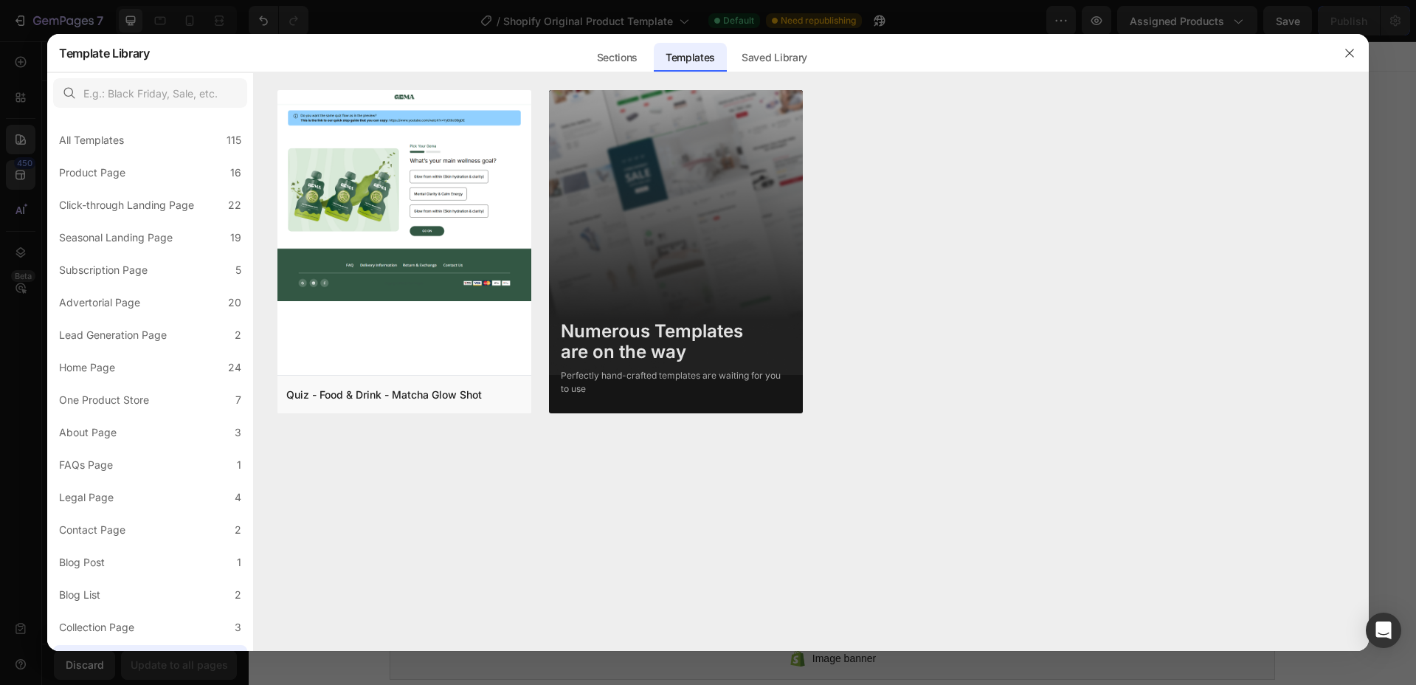
click at [18, 56] on div at bounding box center [708, 342] width 1416 height 685
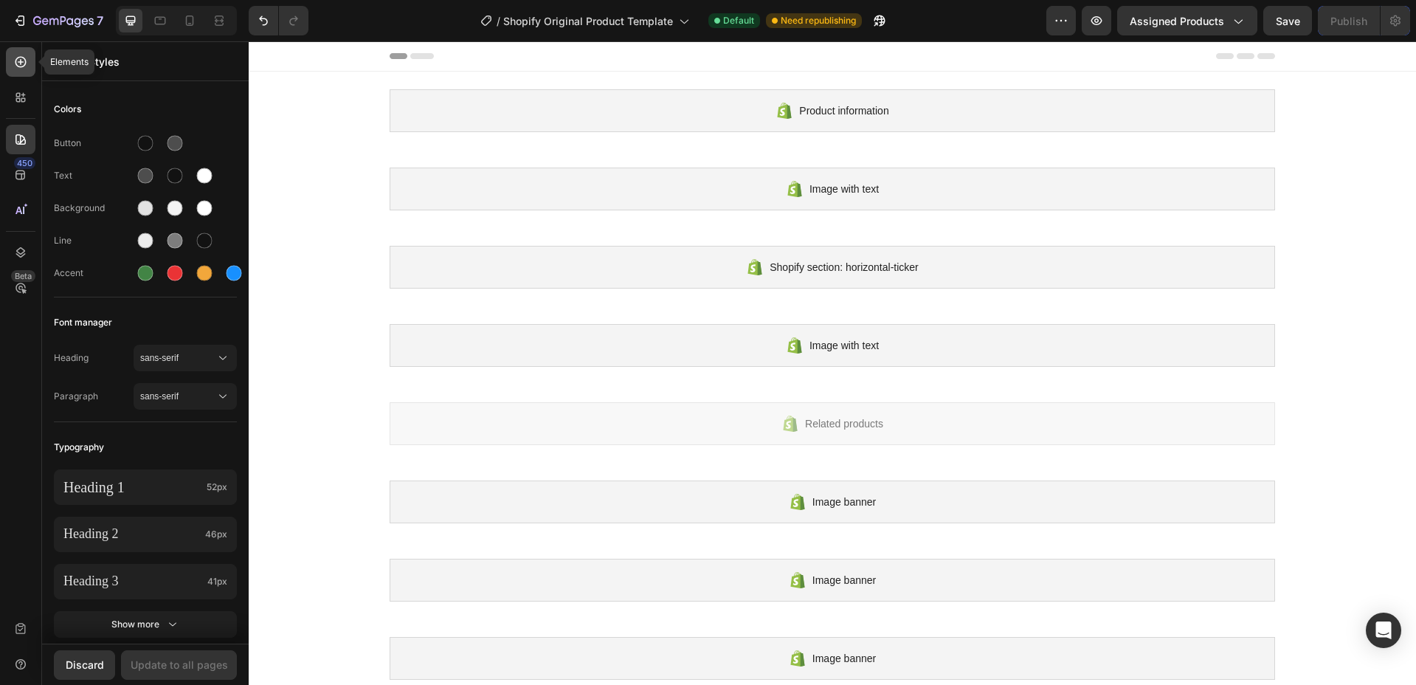
click at [13, 64] on icon at bounding box center [20, 62] width 15 height 15
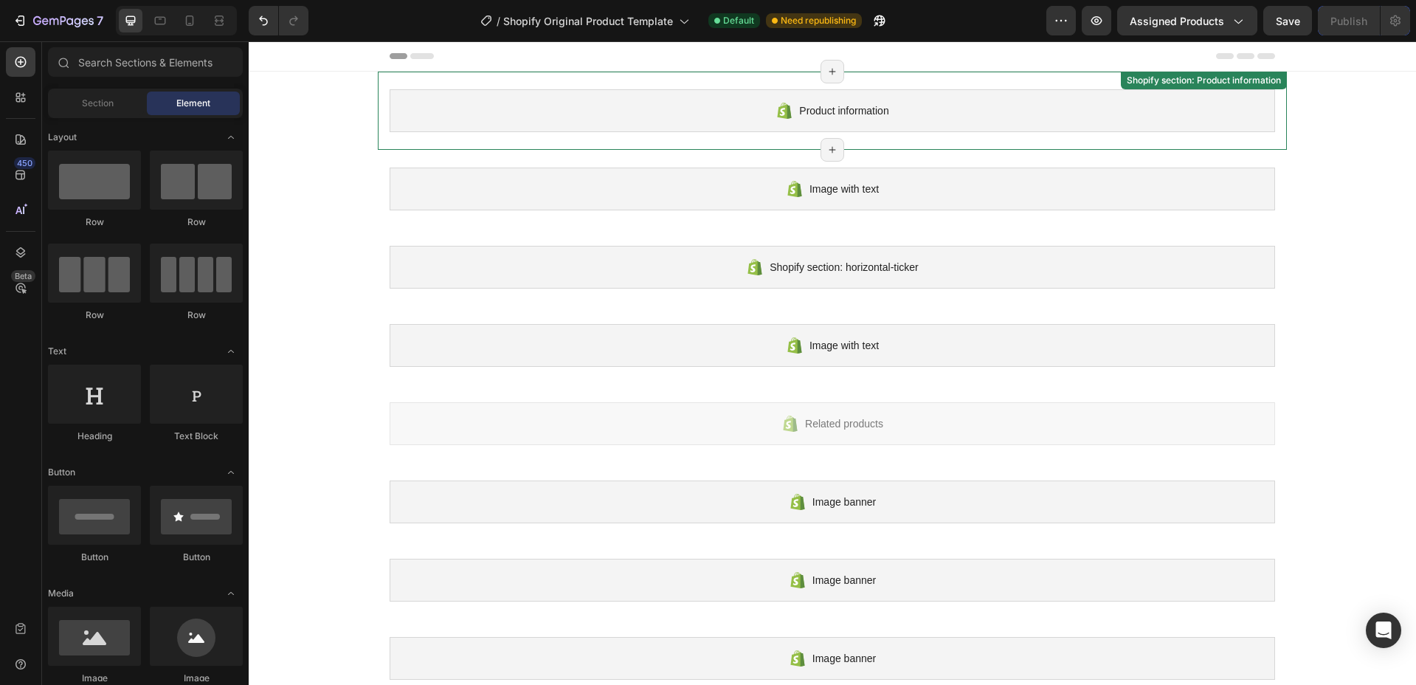
click at [831, 109] on span "Product information" at bounding box center [843, 111] width 89 height 18
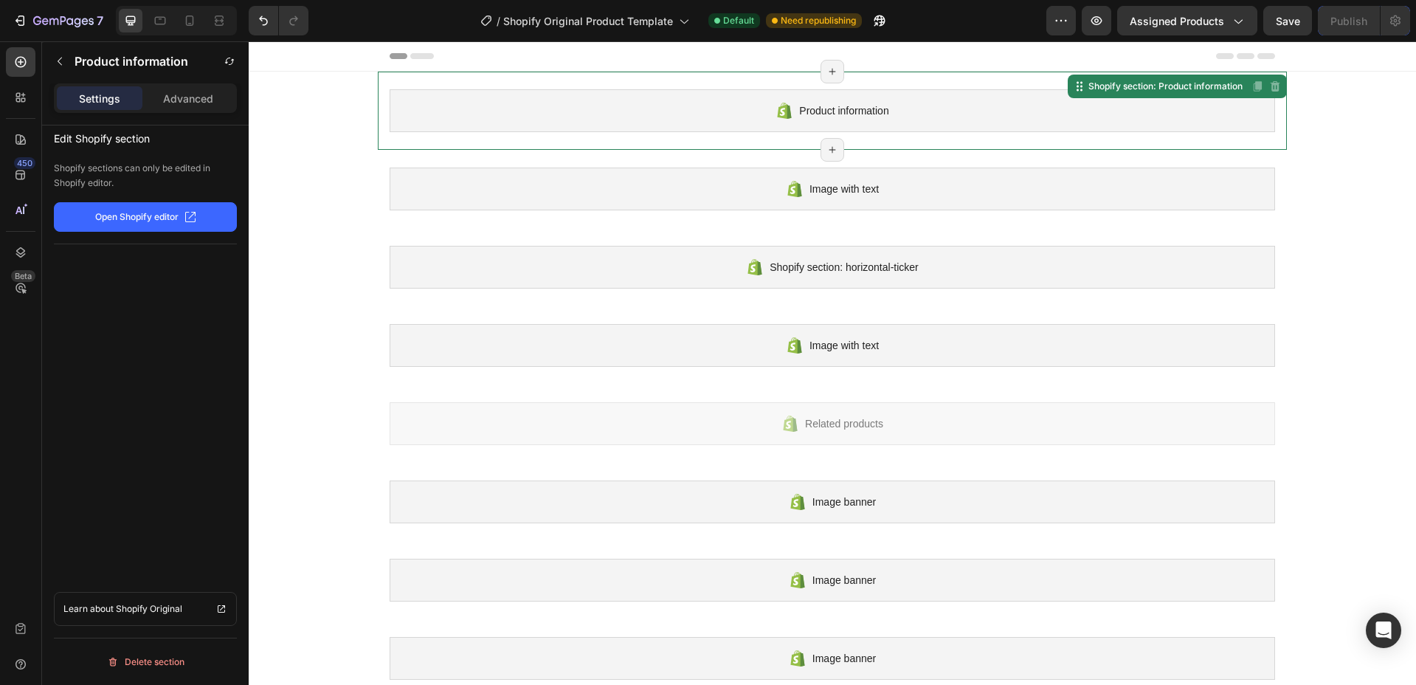
click at [831, 108] on span "Product information" at bounding box center [843, 111] width 89 height 18
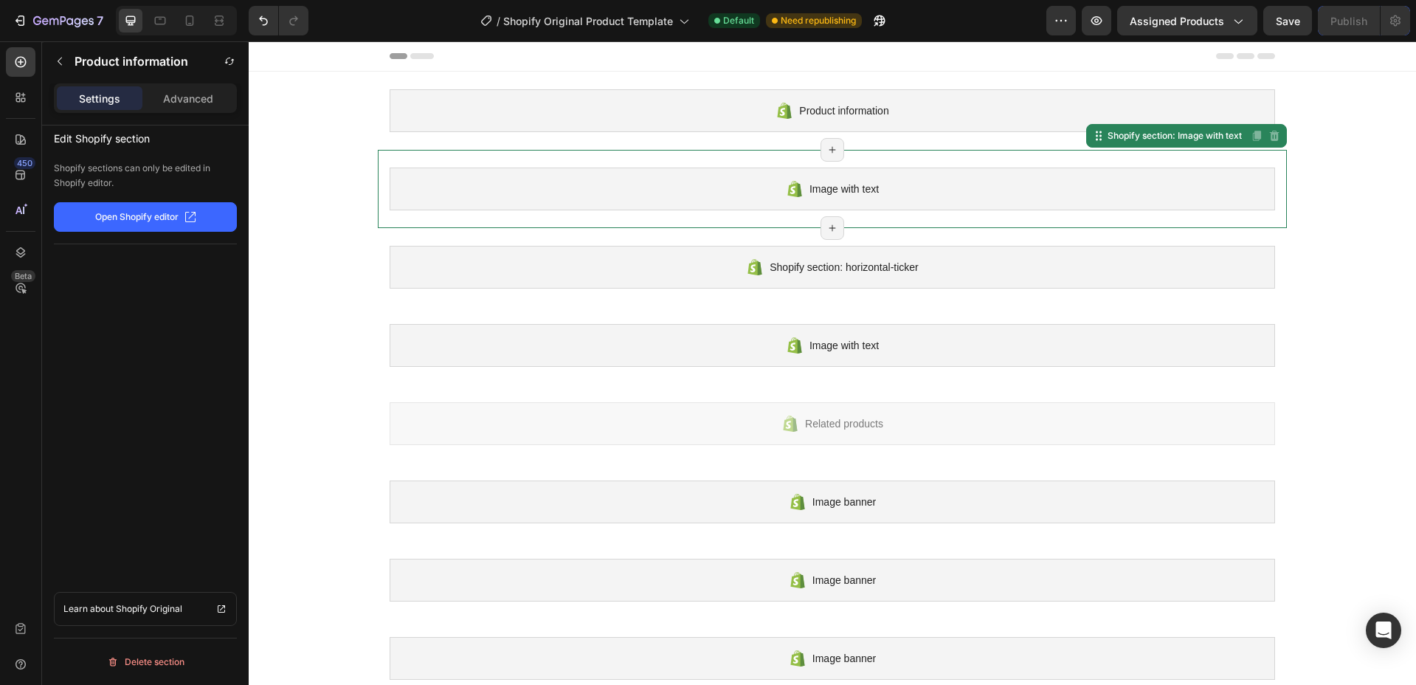
click at [1120, 194] on div "Image with text" at bounding box center [832, 188] width 885 height 43
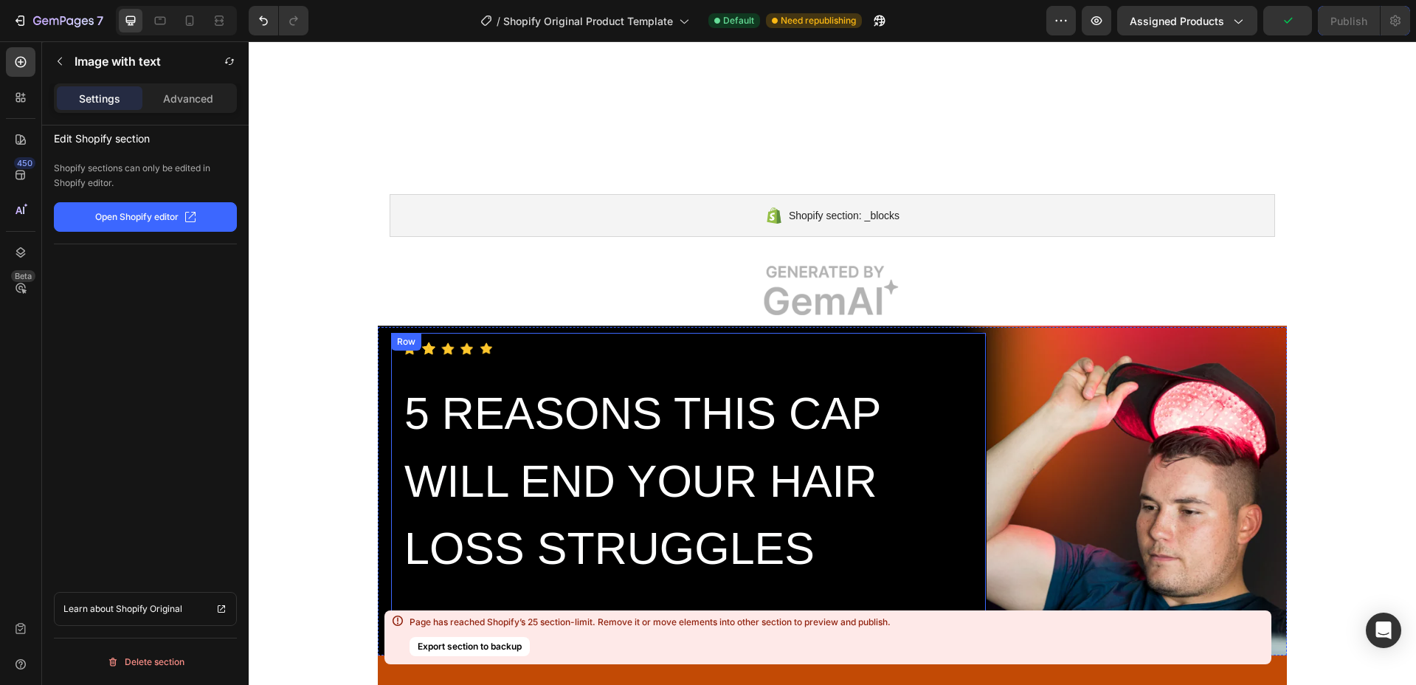
scroll to position [1748, 0]
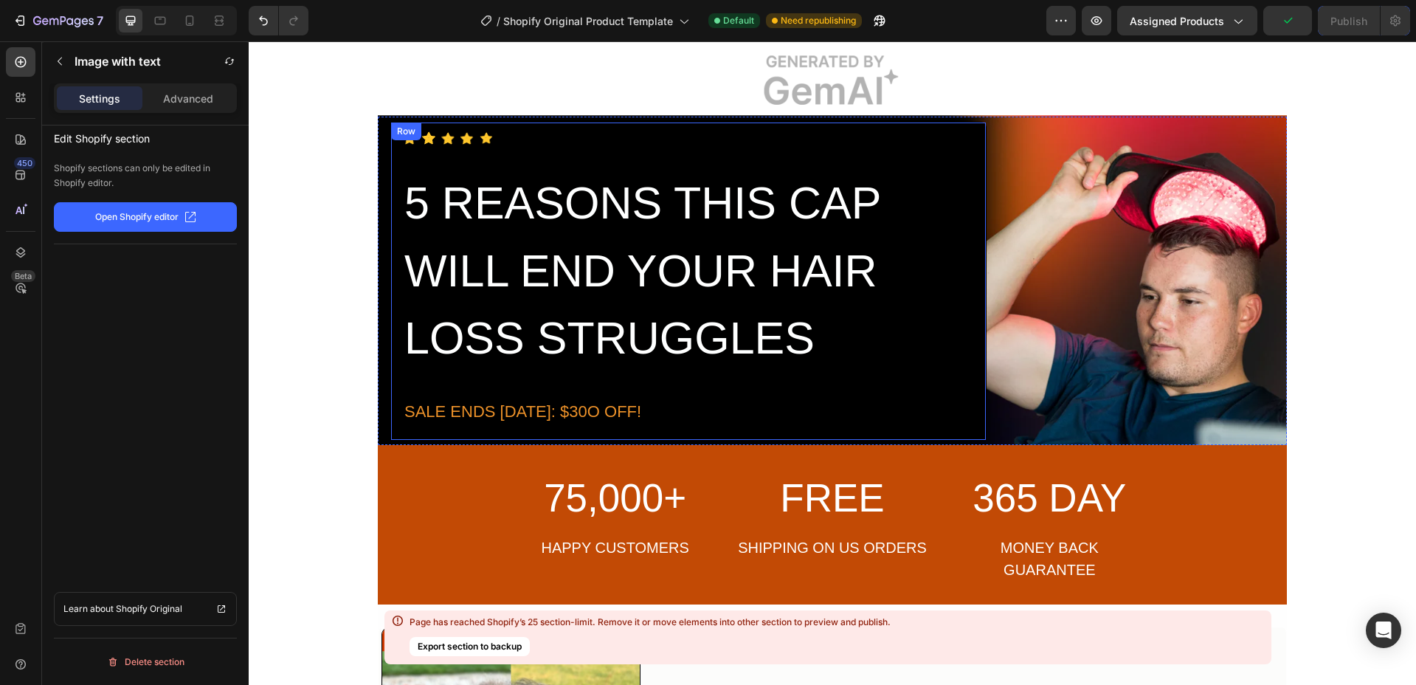
click at [877, 353] on h2 "5 REASONS THIS CAP WILL END YOUR HAIR LOSS STRUGGLES" at bounding box center [688, 271] width 571 height 206
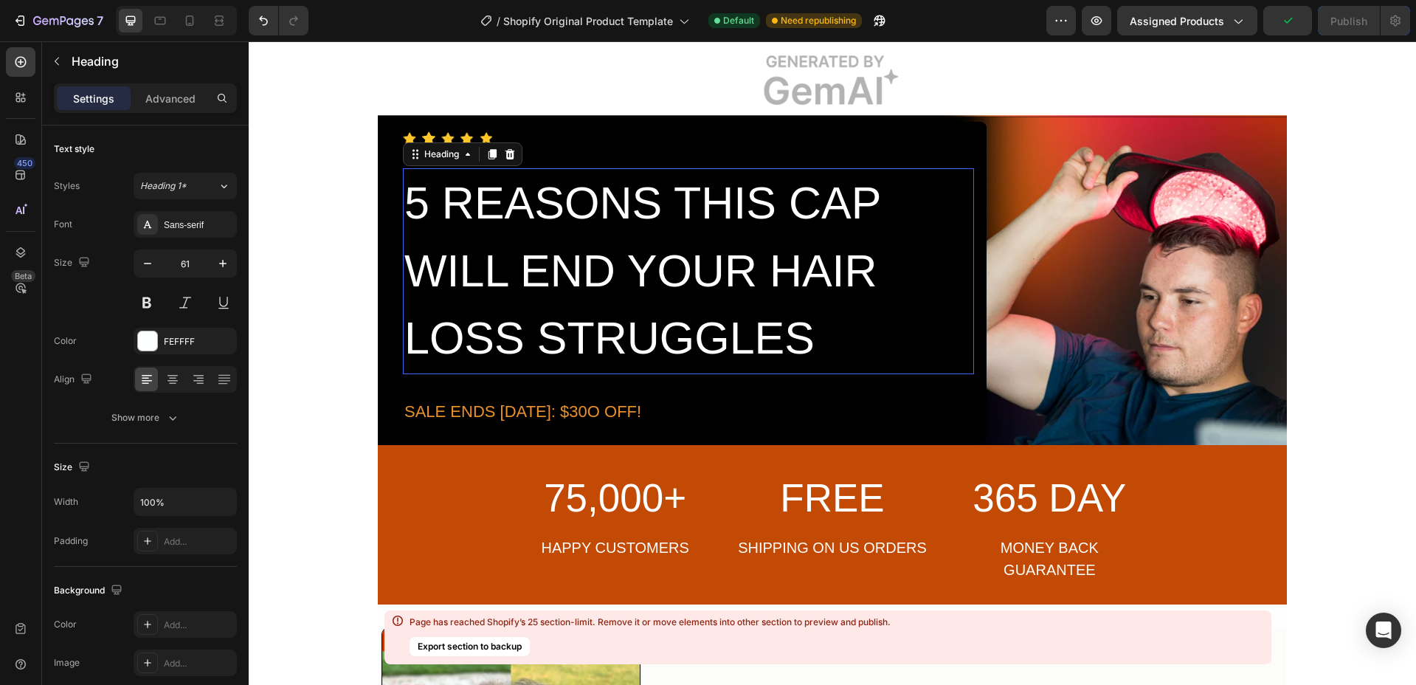
click at [870, 283] on h2 "5 REASONS THIS CAP WILL END YOUR HAIR LOSS STRUGGLES" at bounding box center [688, 271] width 571 height 206
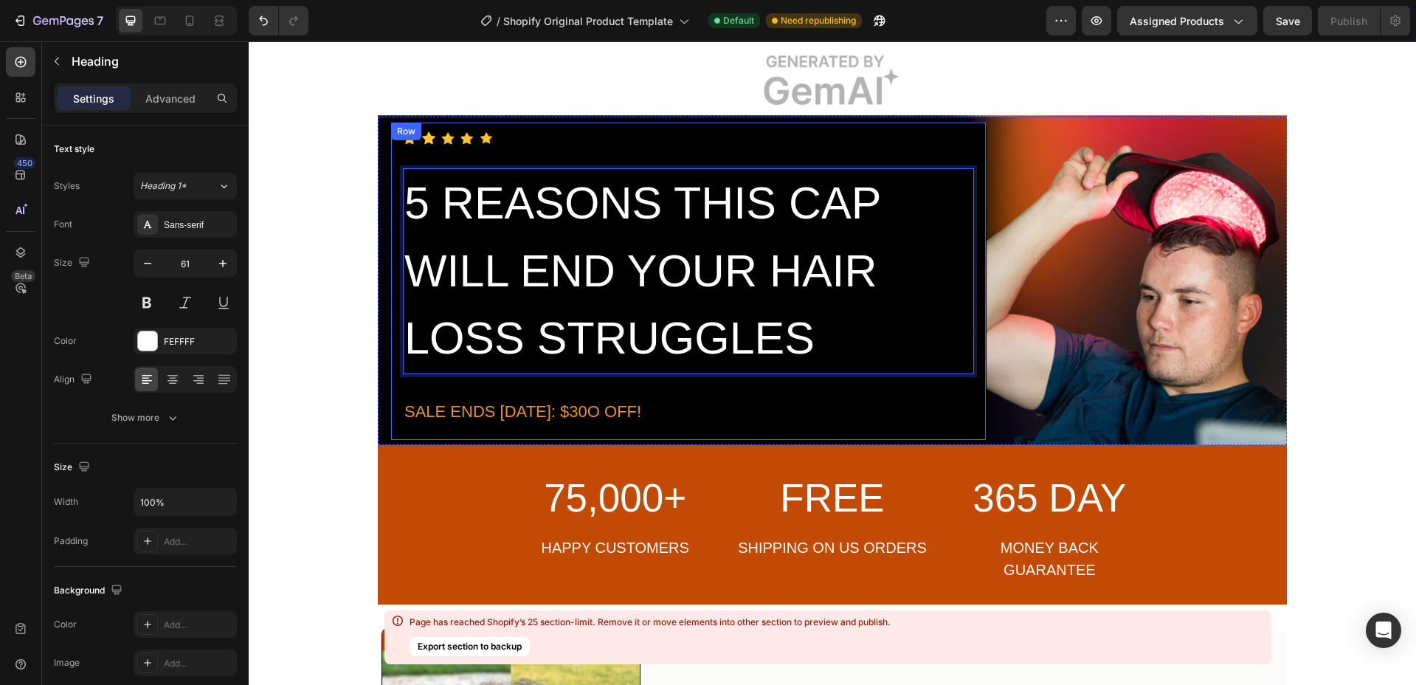
click at [927, 161] on div "Icon Icon Icon Icon Icon Icon List Hoz 5 REASONS THIS CAP WILL END YOUR HAIR LO…" at bounding box center [688, 278] width 571 height 294
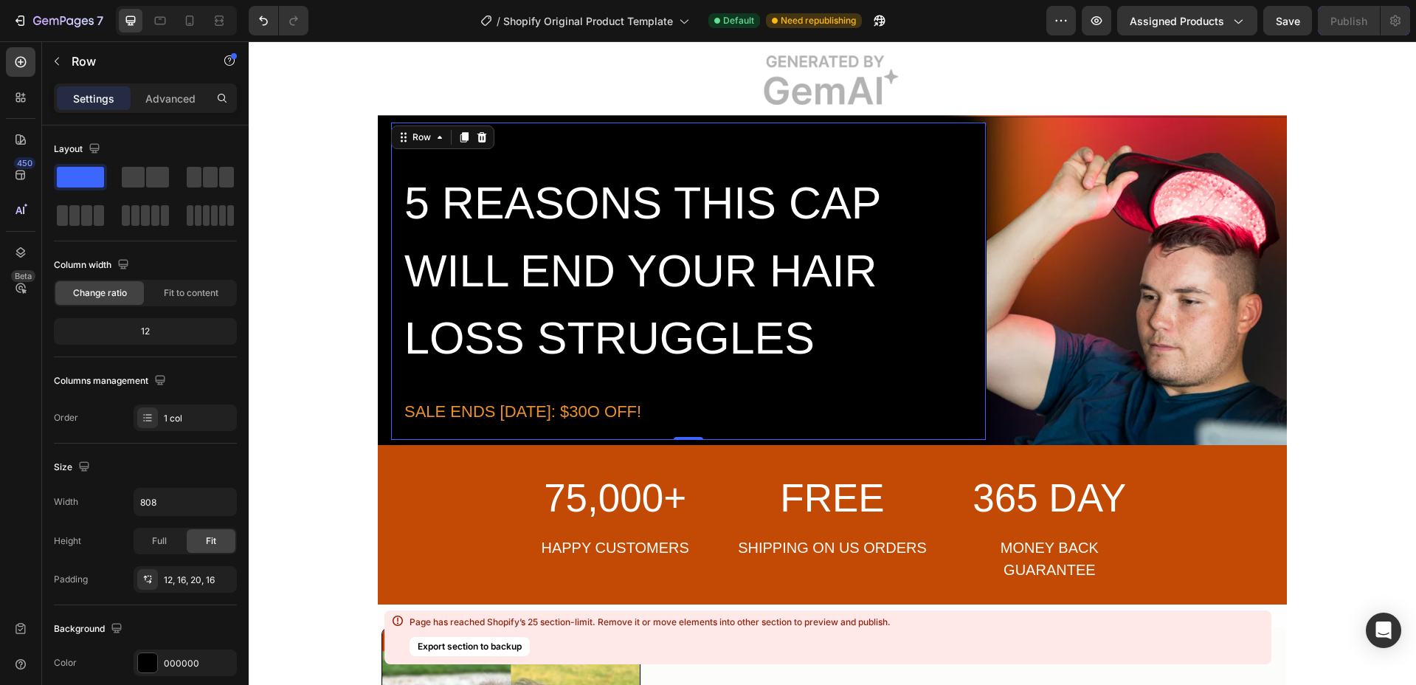
scroll to position [1697, 0]
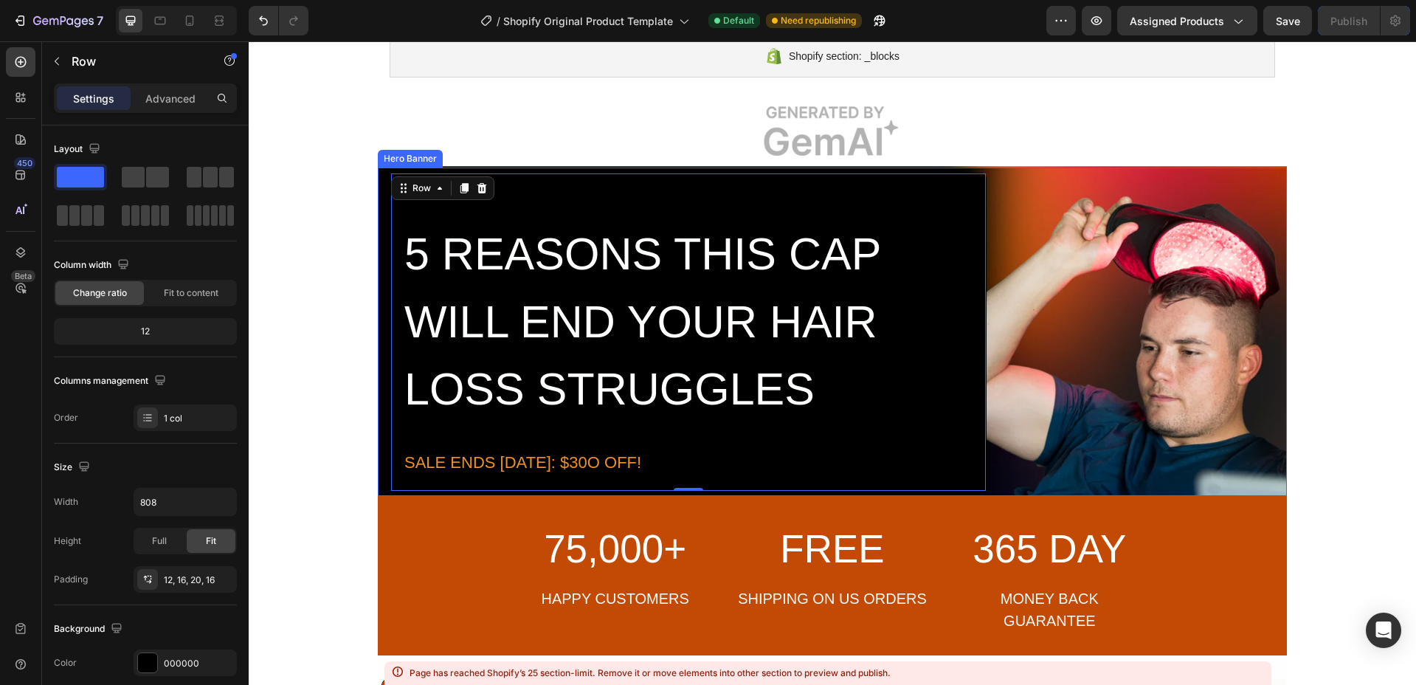
click at [994, 173] on div "Icon Icon Icon Icon Icon Icon List Hoz 5 REASONS THIS CAP WILL END YOUR HAIR LO…" at bounding box center [832, 332] width 885 height 319
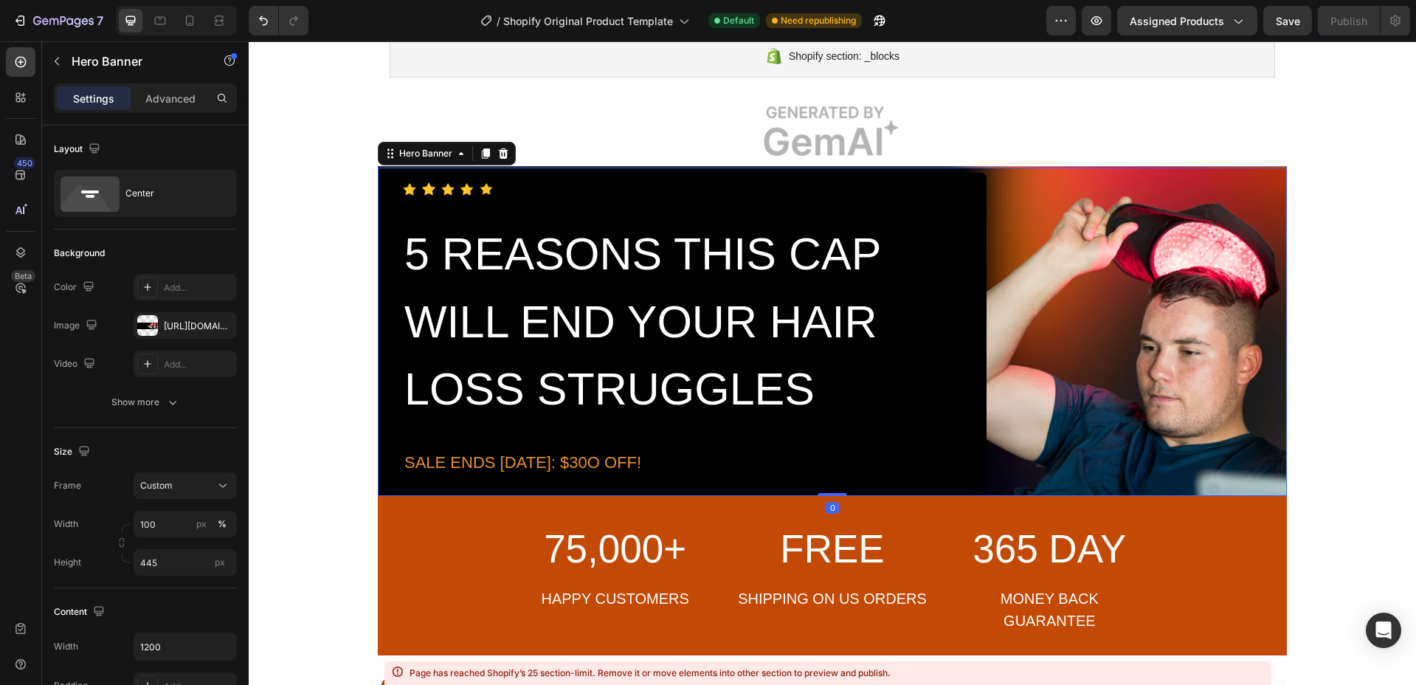
click at [1011, 158] on img at bounding box center [832, 131] width 909 height 72
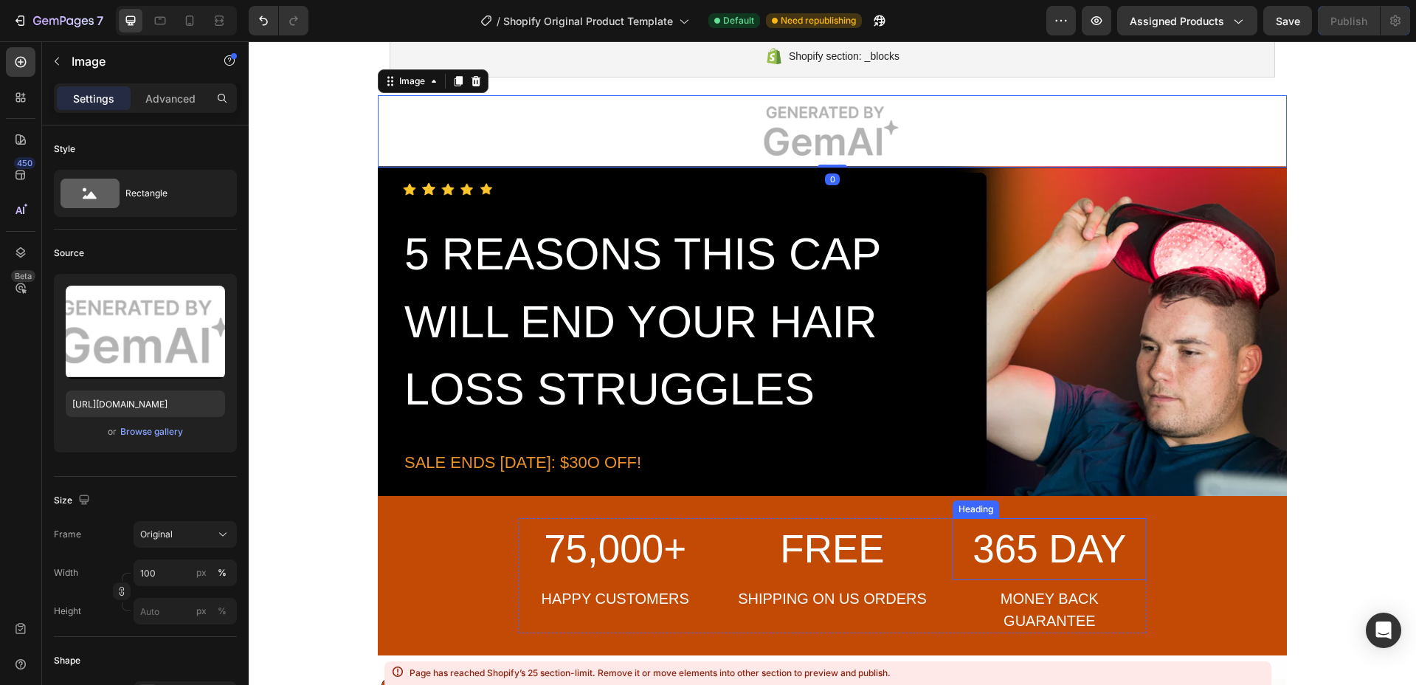
click at [947, 499] on div "75,000+ Heading HAPPY CUSTOMERS Text Block FREE Heading SHIPPING ON US ORDERS T…" at bounding box center [832, 575] width 909 height 159
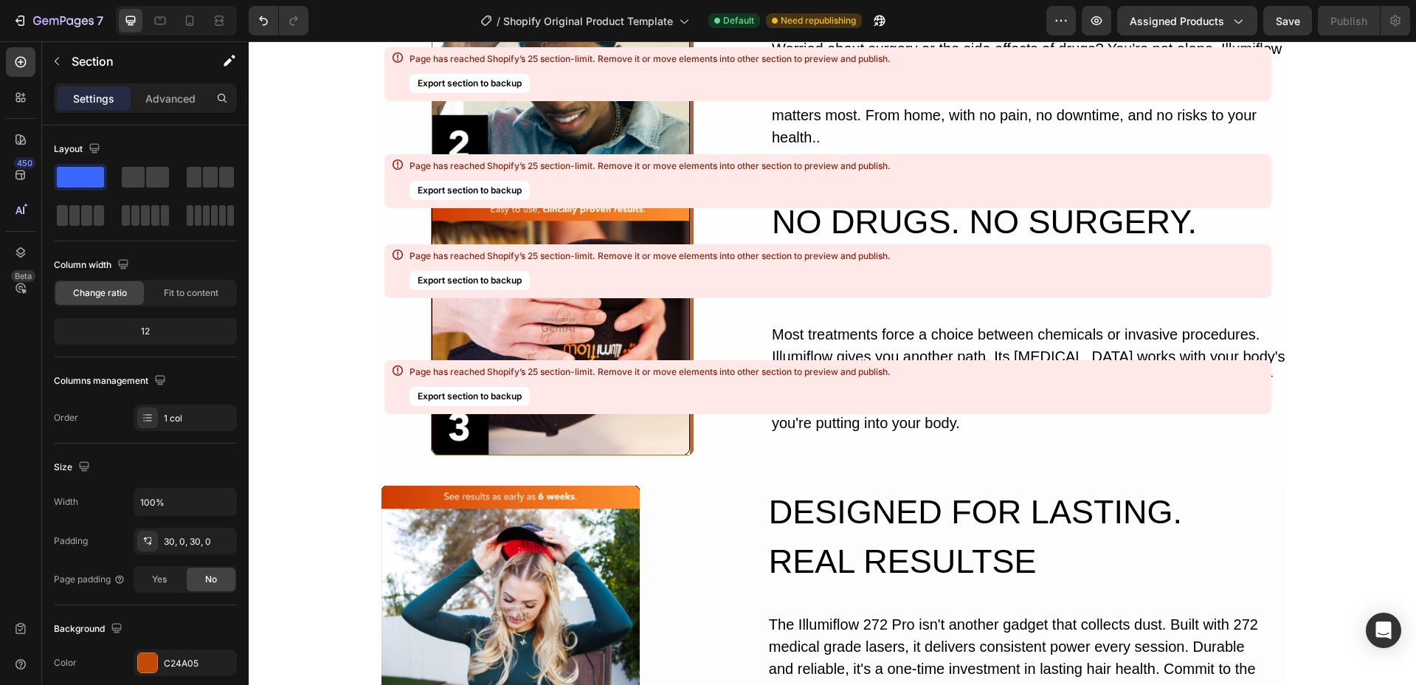
scroll to position [9919, 0]
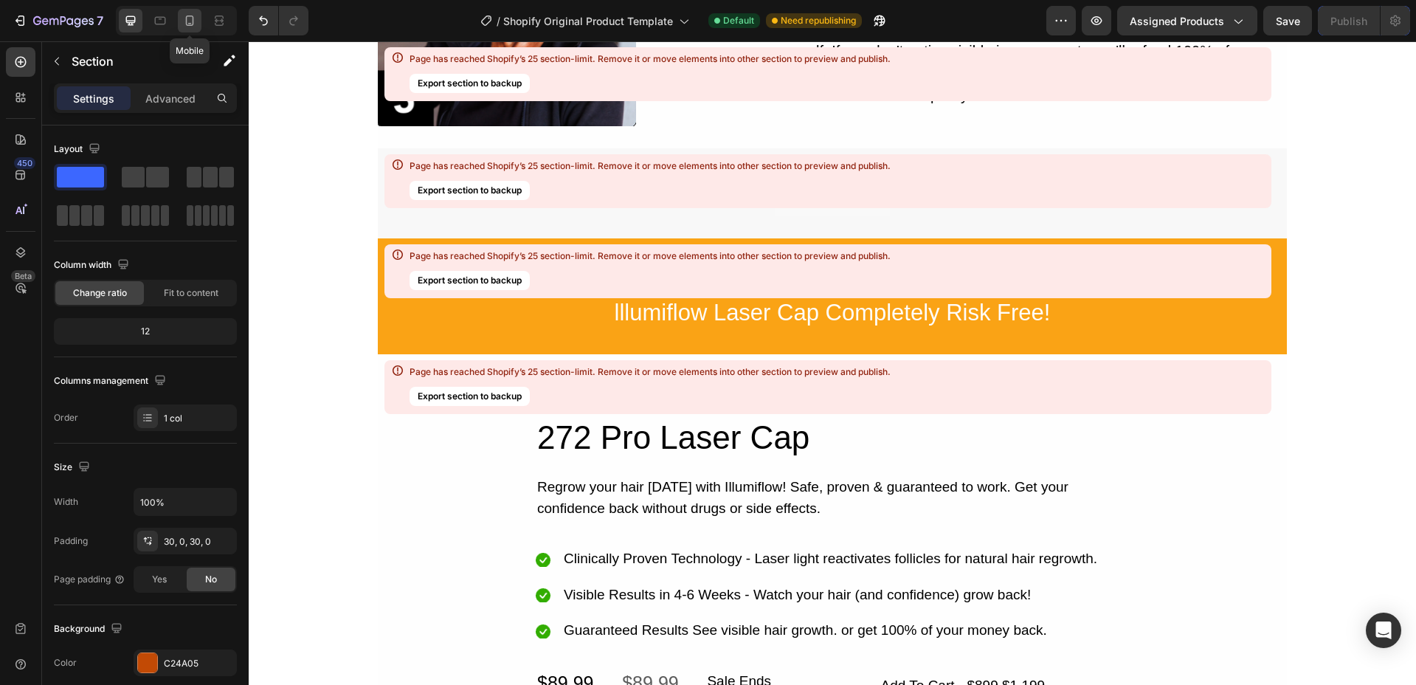
click at [194, 21] on icon at bounding box center [189, 20] width 15 height 15
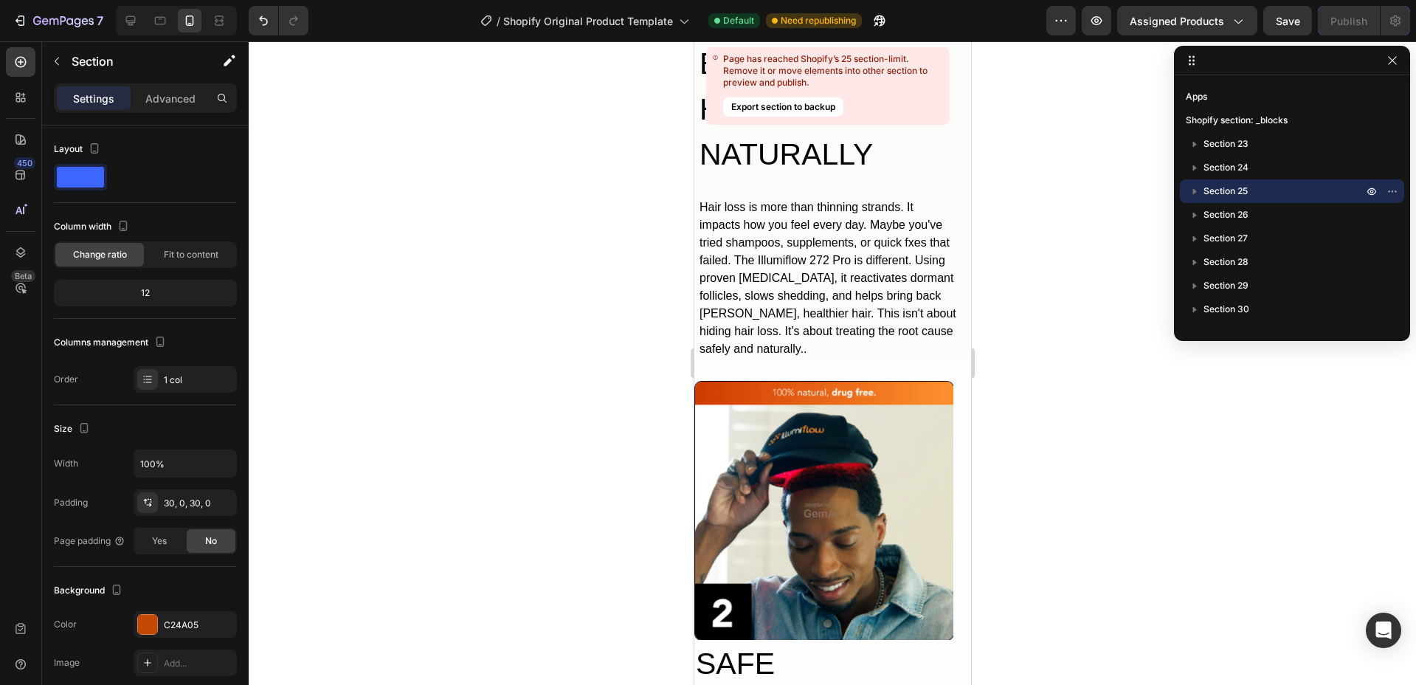
scroll to position [2723, 0]
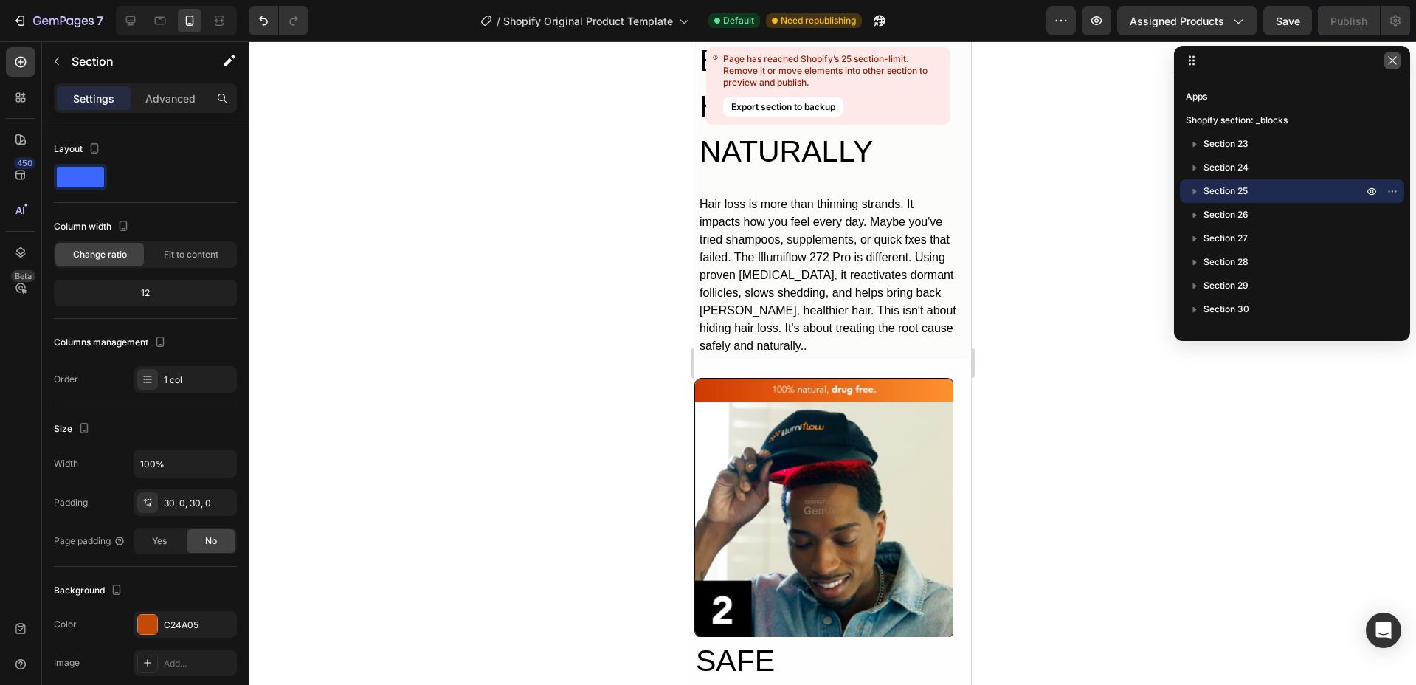
click at [1394, 67] on button "button" at bounding box center [1392, 61] width 18 height 18
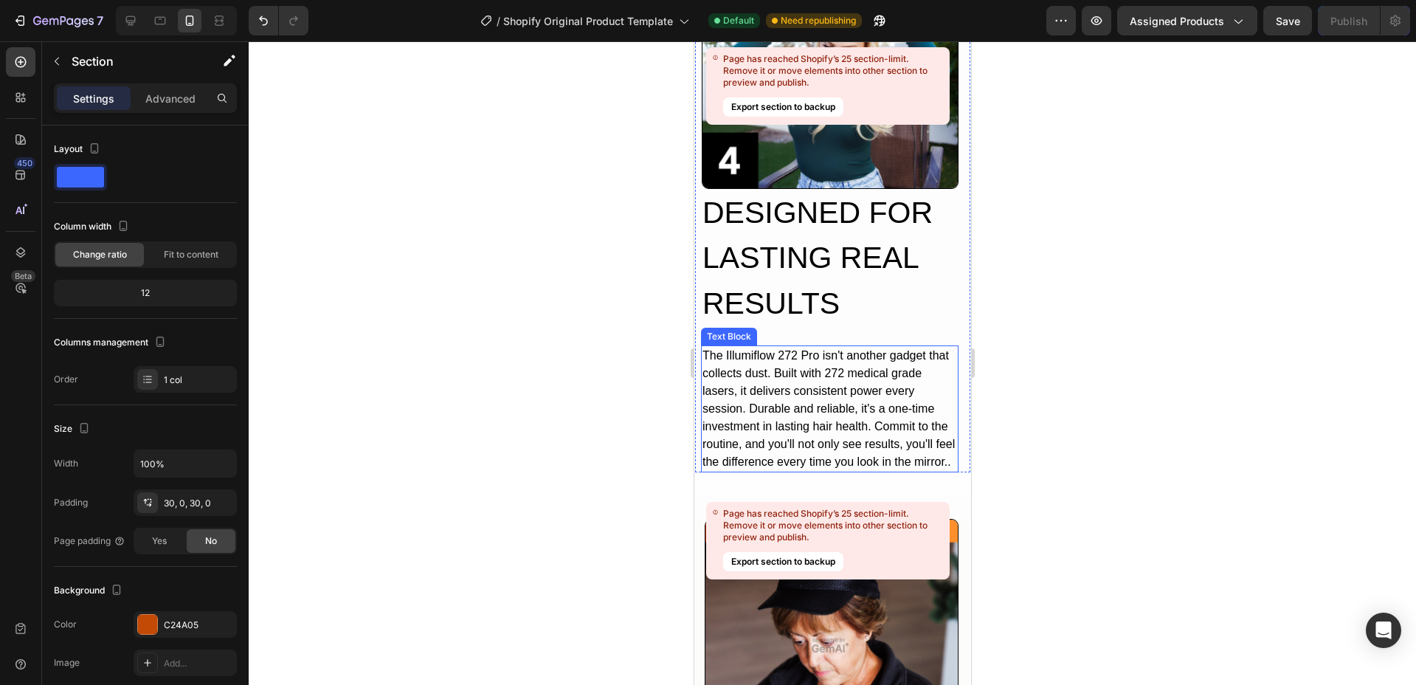
scroll to position [4545, 0]
